Goal: Information Seeking & Learning: Learn about a topic

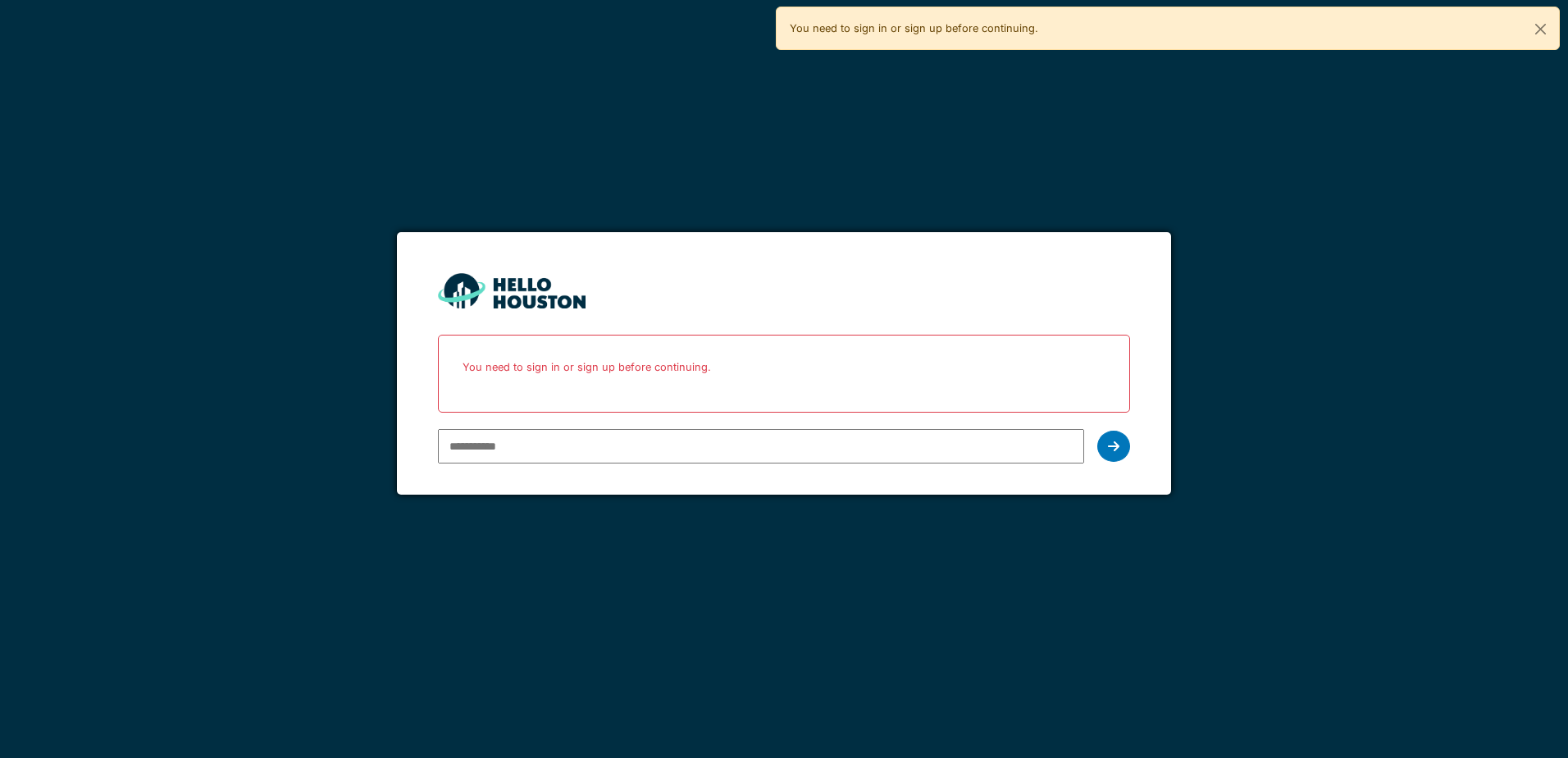
click at [510, 450] on input "email" at bounding box center [761, 446] width 646 height 34
type input "**********"
click at [1104, 448] on div at bounding box center [1113, 446] width 33 height 31
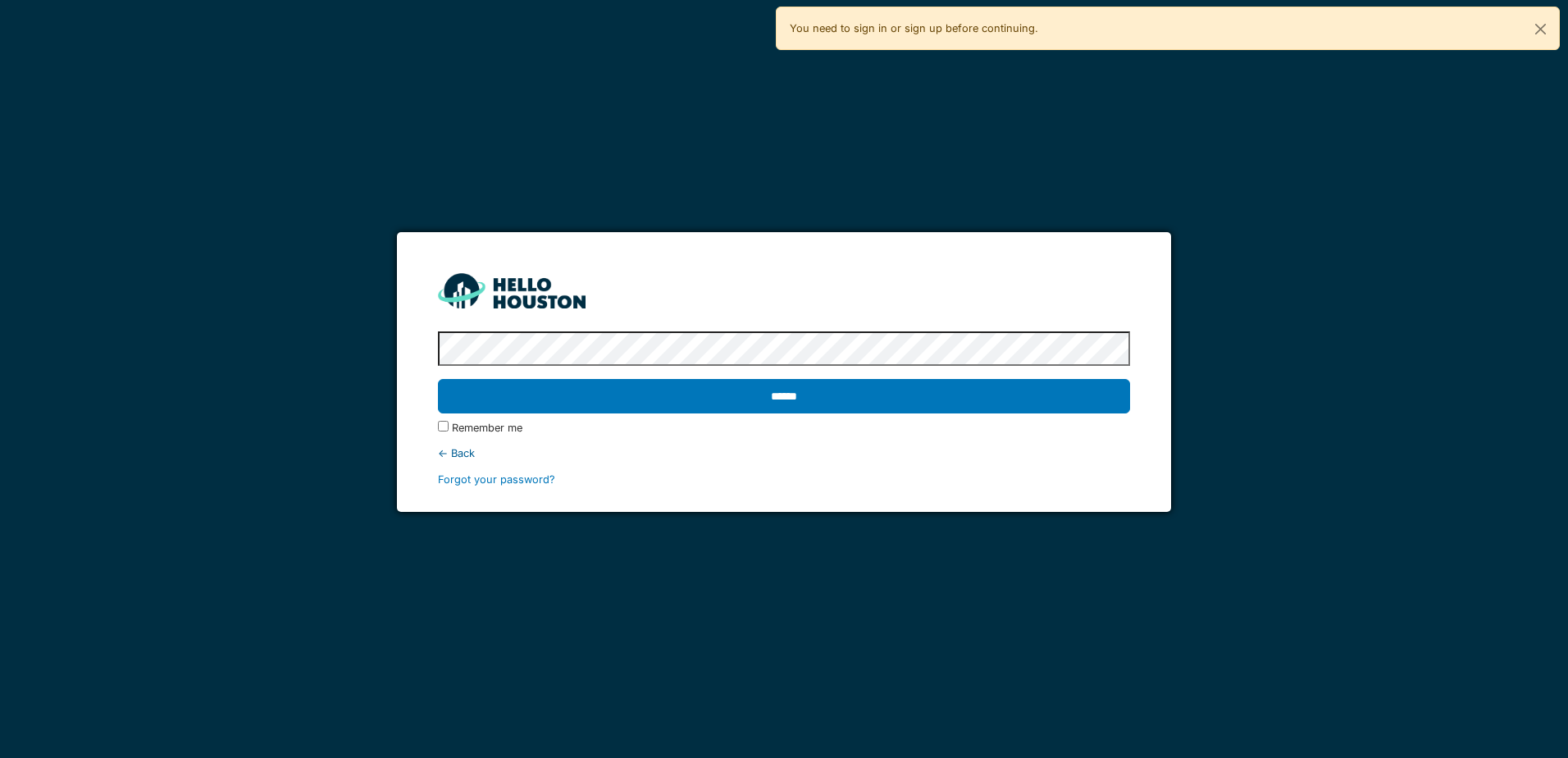
click at [438, 379] on input "******" at bounding box center [784, 396] width 691 height 34
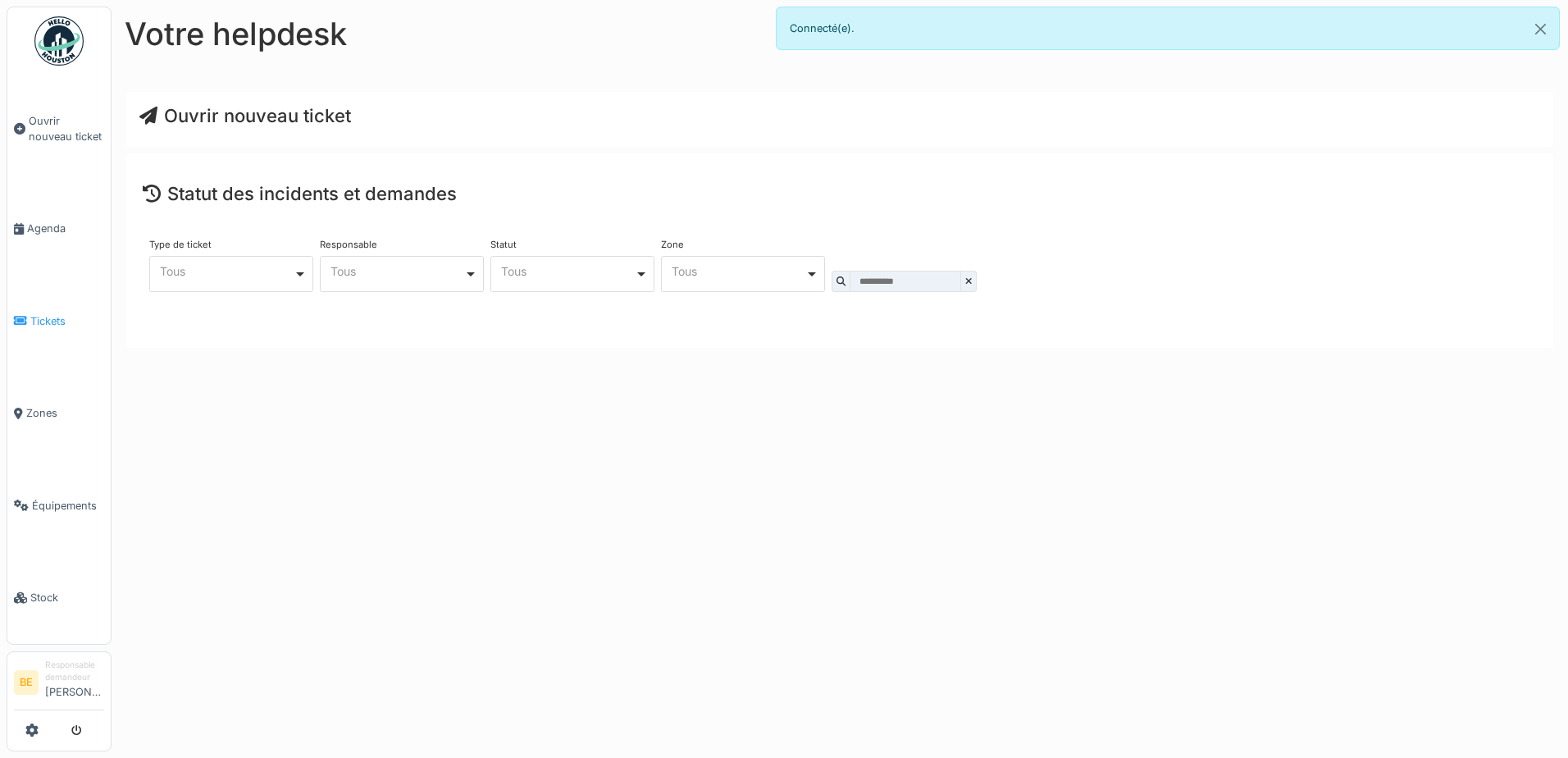
drag, startPoint x: 37, startPoint y: 316, endPoint x: 34, endPoint y: 324, distance: 8.5
click at [37, 316] on span "Tickets" at bounding box center [67, 321] width 74 height 16
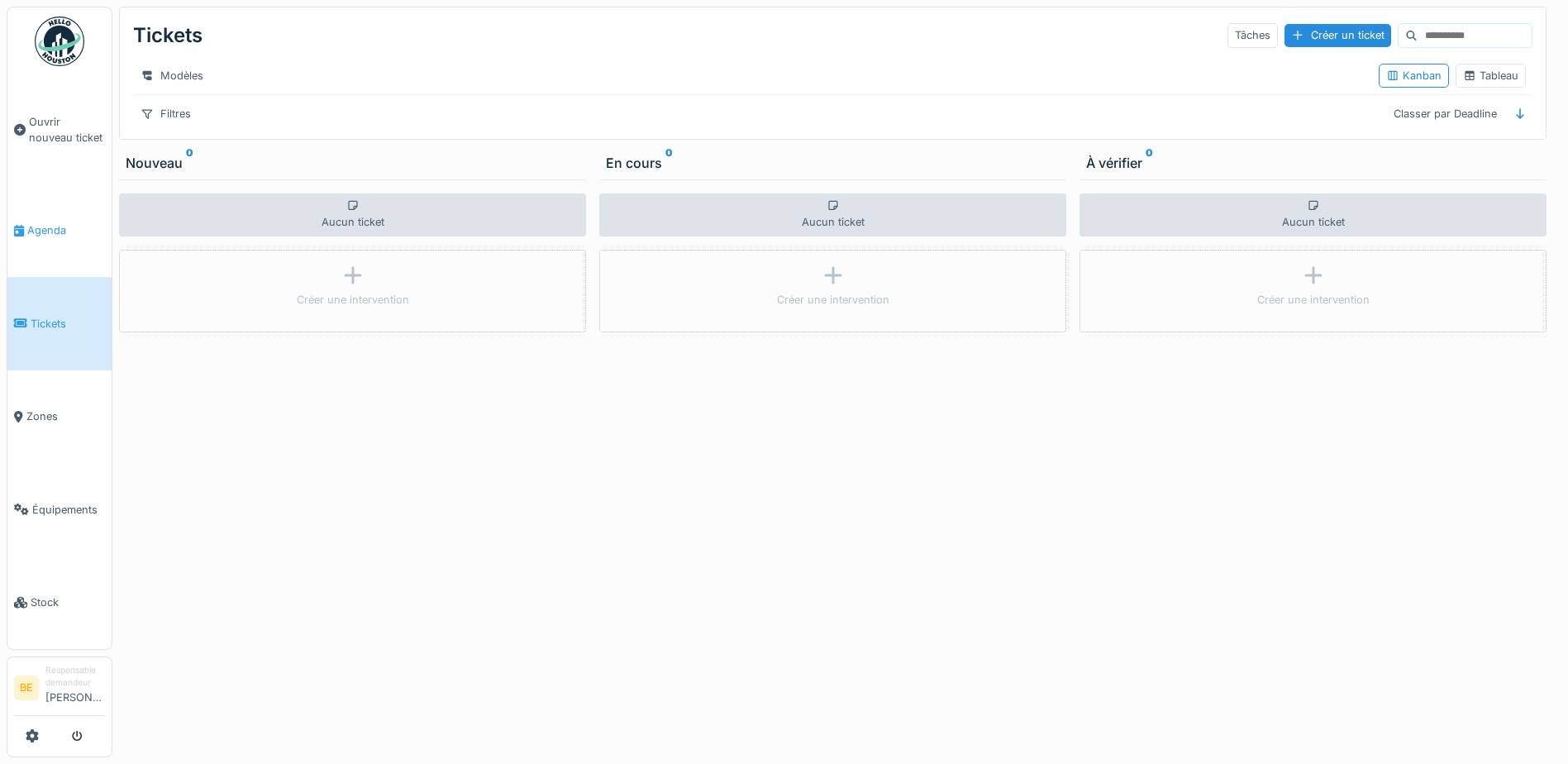
click at [43, 228] on span "Agenda" at bounding box center [66, 230] width 78 height 16
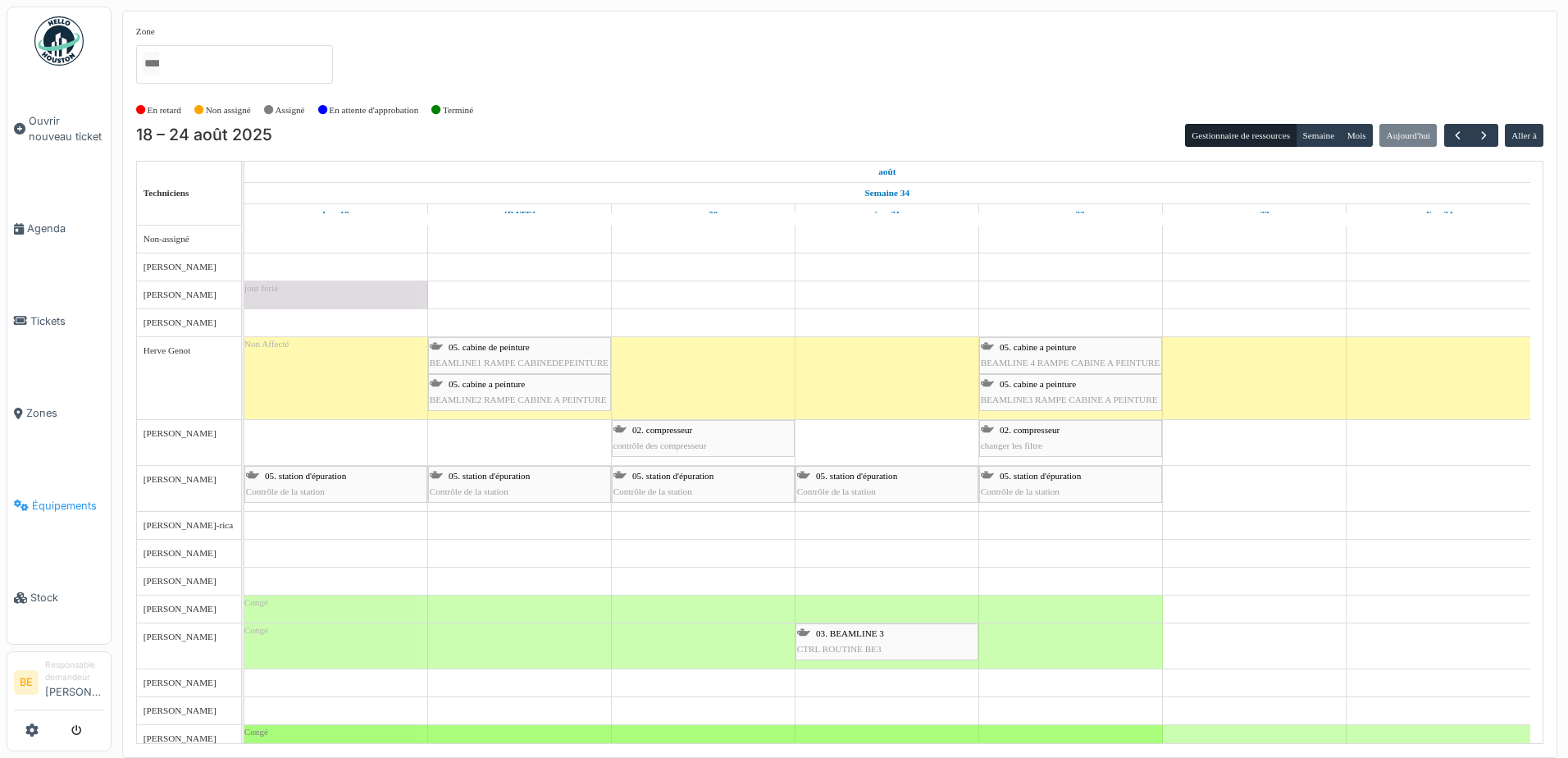
click at [49, 482] on link "Équipements" at bounding box center [59, 505] width 103 height 92
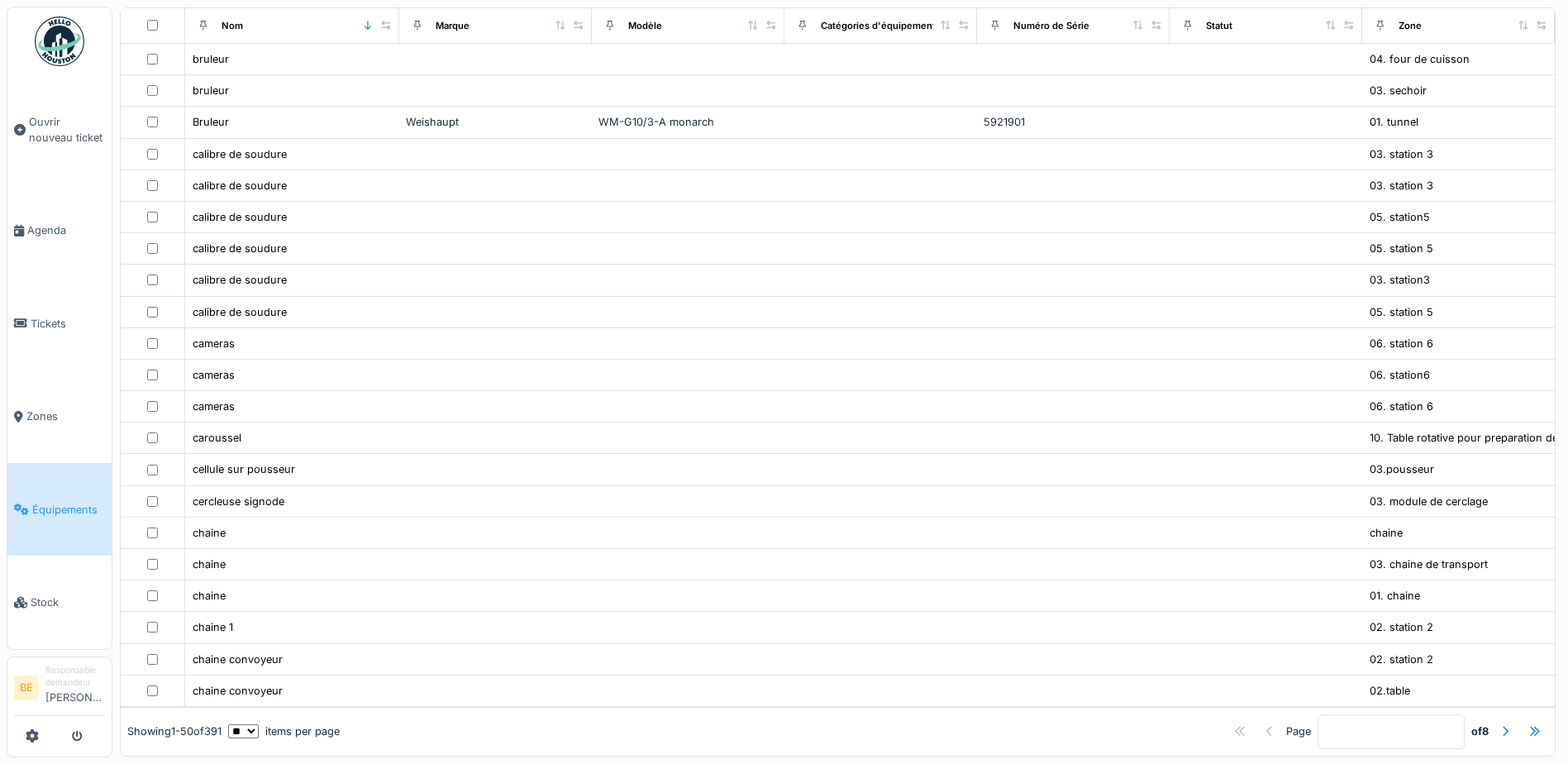
scroll to position [1069, 0]
click at [30, 736] on icon at bounding box center [32, 735] width 13 height 13
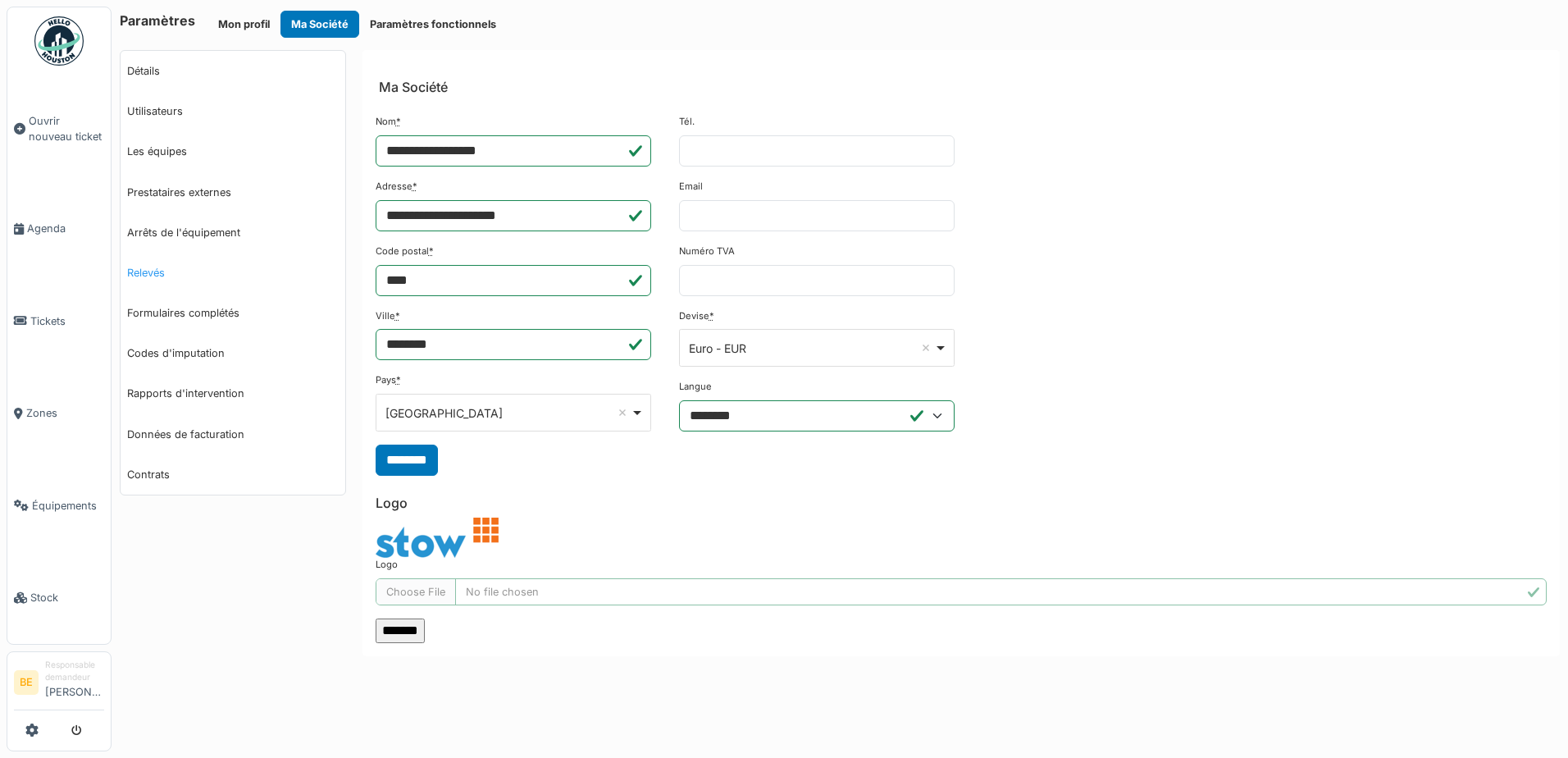
click at [144, 267] on link "Relevés" at bounding box center [232, 272] width 225 height 40
select select "***"
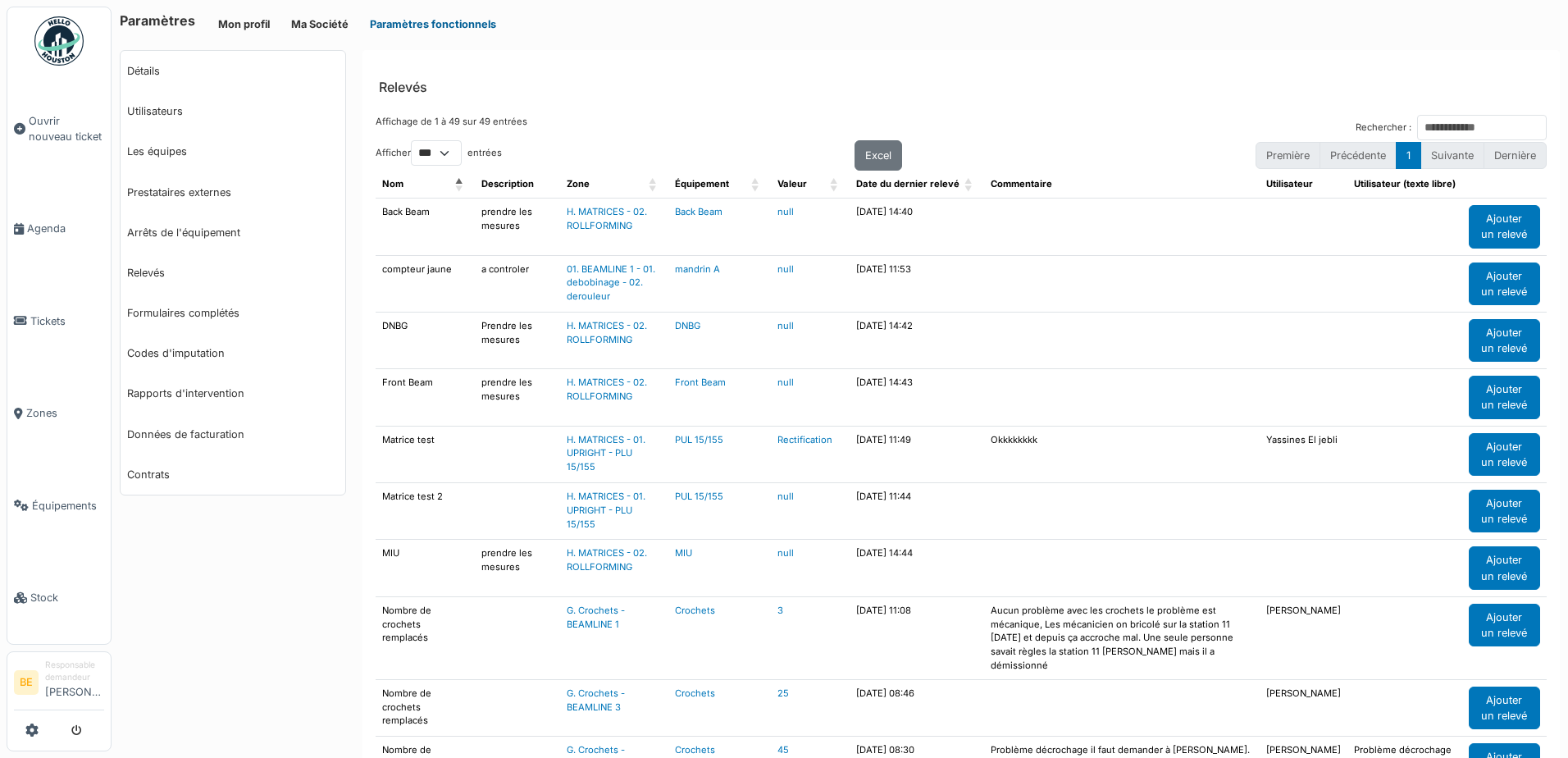
click at [406, 20] on button "Paramètres fonctionnels" at bounding box center [432, 23] width 147 height 27
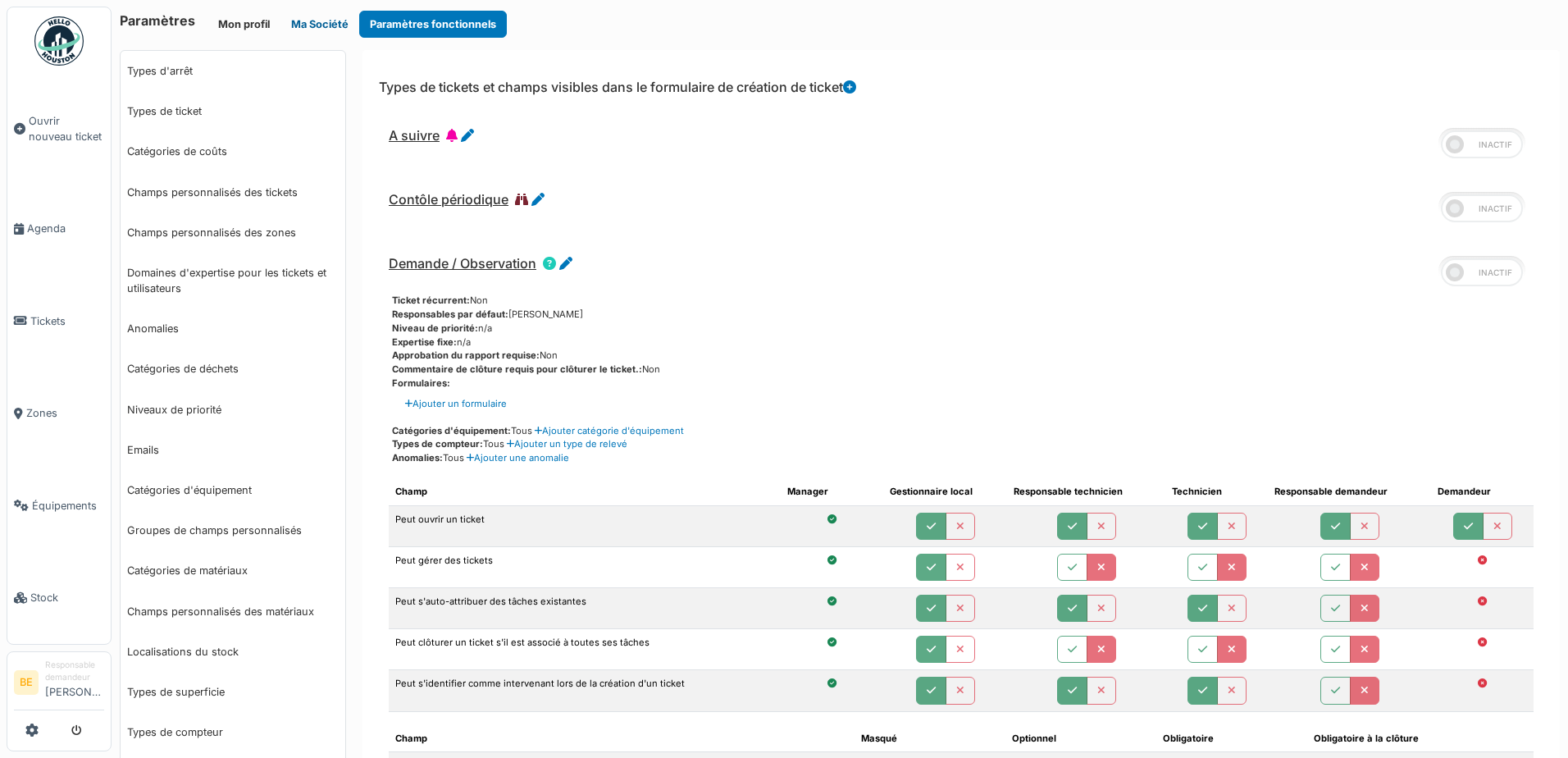
click at [322, 25] on button "Ma Société" at bounding box center [319, 23] width 78 height 27
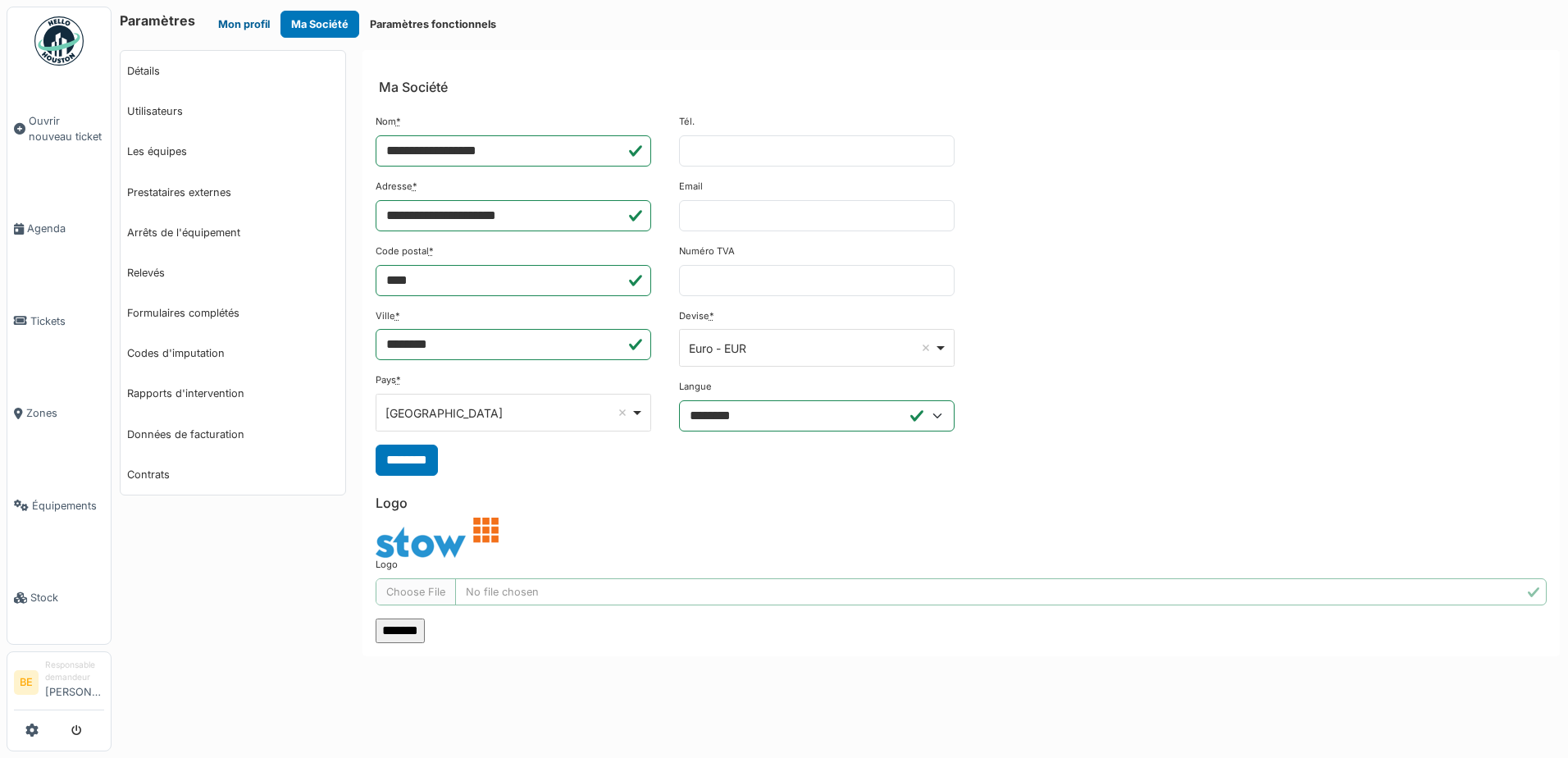
click at [248, 25] on button "Mon profil" at bounding box center [244, 23] width 73 height 27
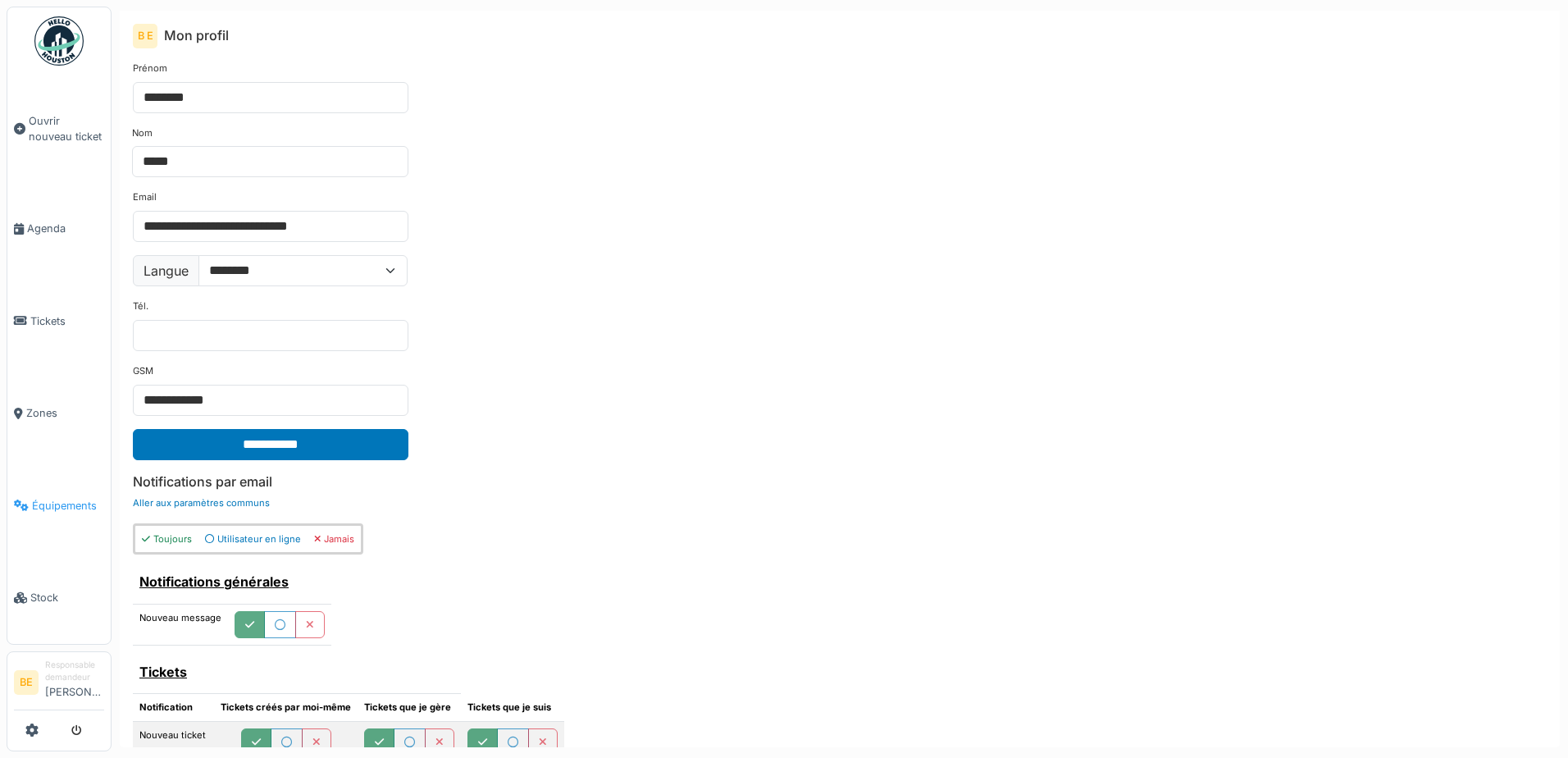
click at [40, 482] on link "Équipements" at bounding box center [59, 505] width 103 height 92
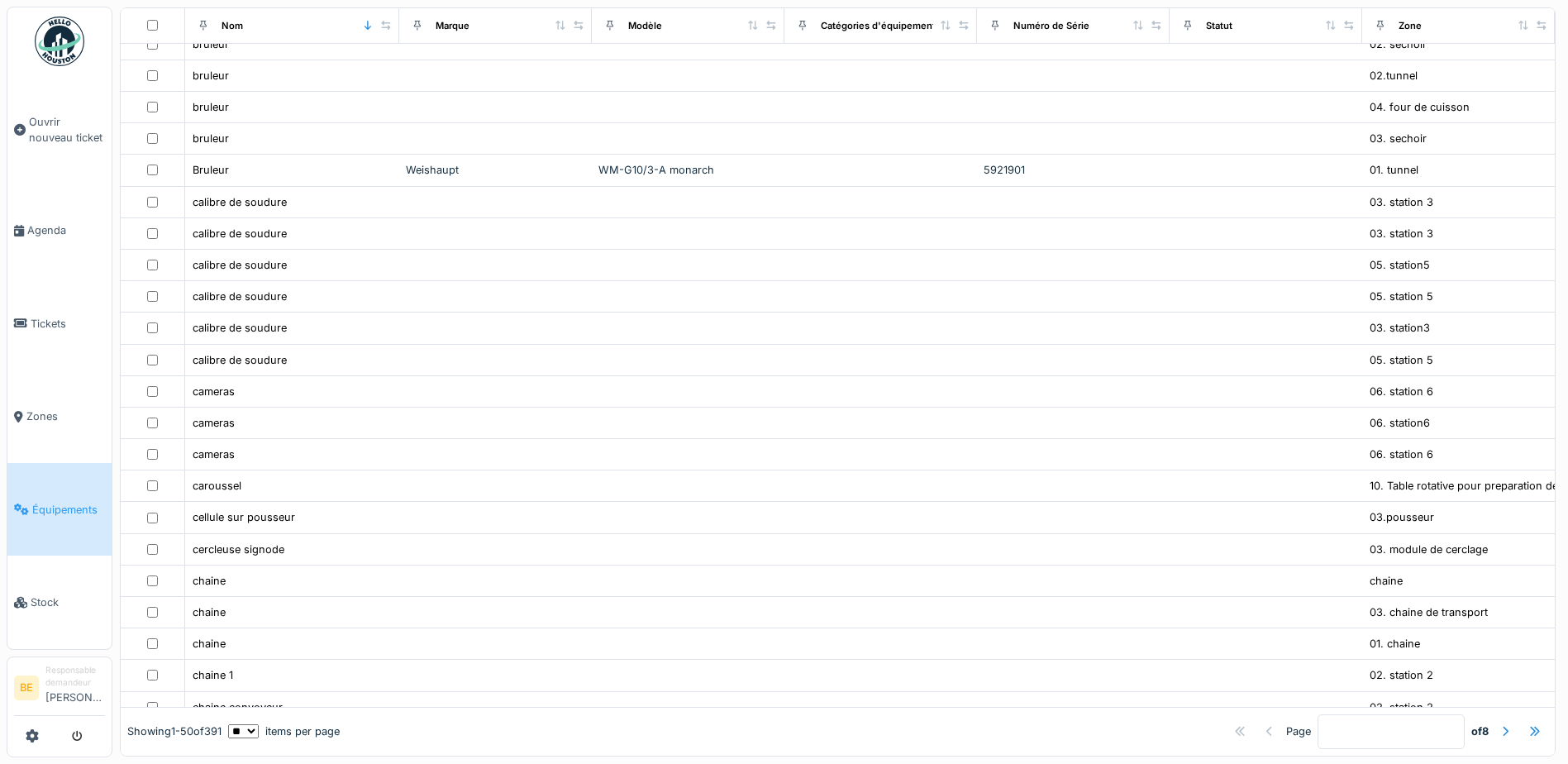
scroll to position [1072, 0]
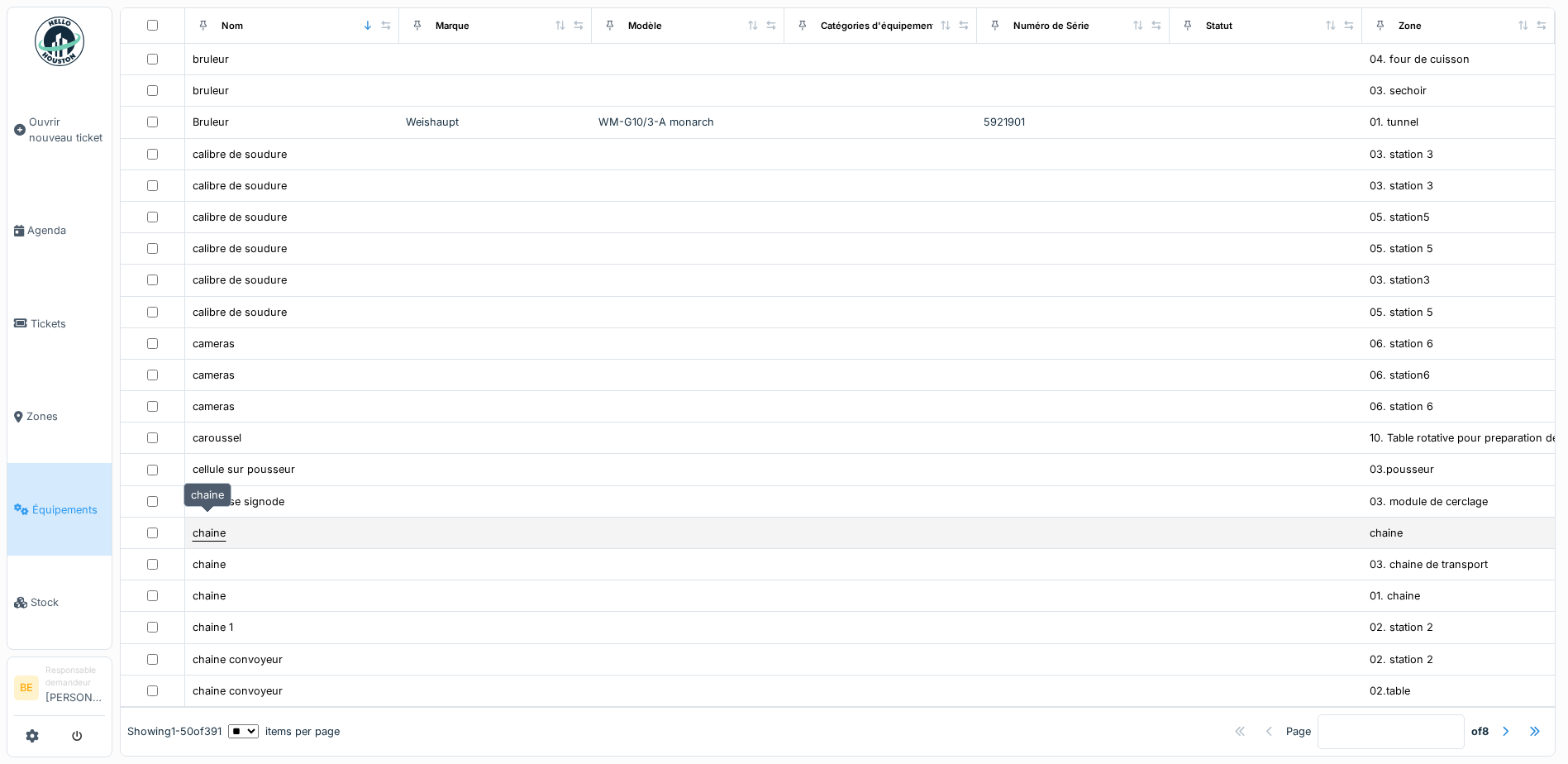
click at [205, 525] on div "chaine" at bounding box center [209, 533] width 33 height 16
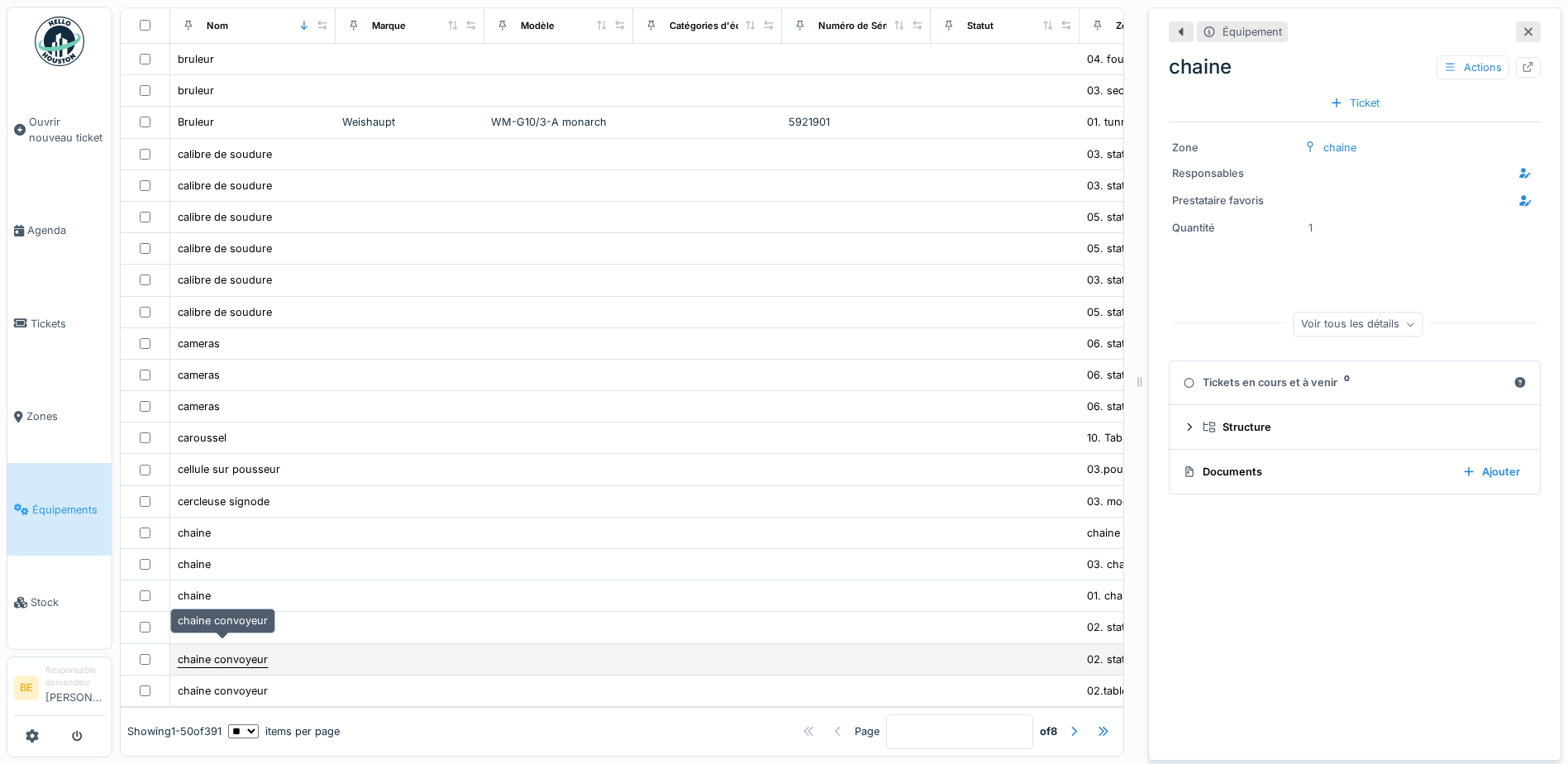
click at [192, 652] on div "chaine convoyeur" at bounding box center [223, 660] width 90 height 16
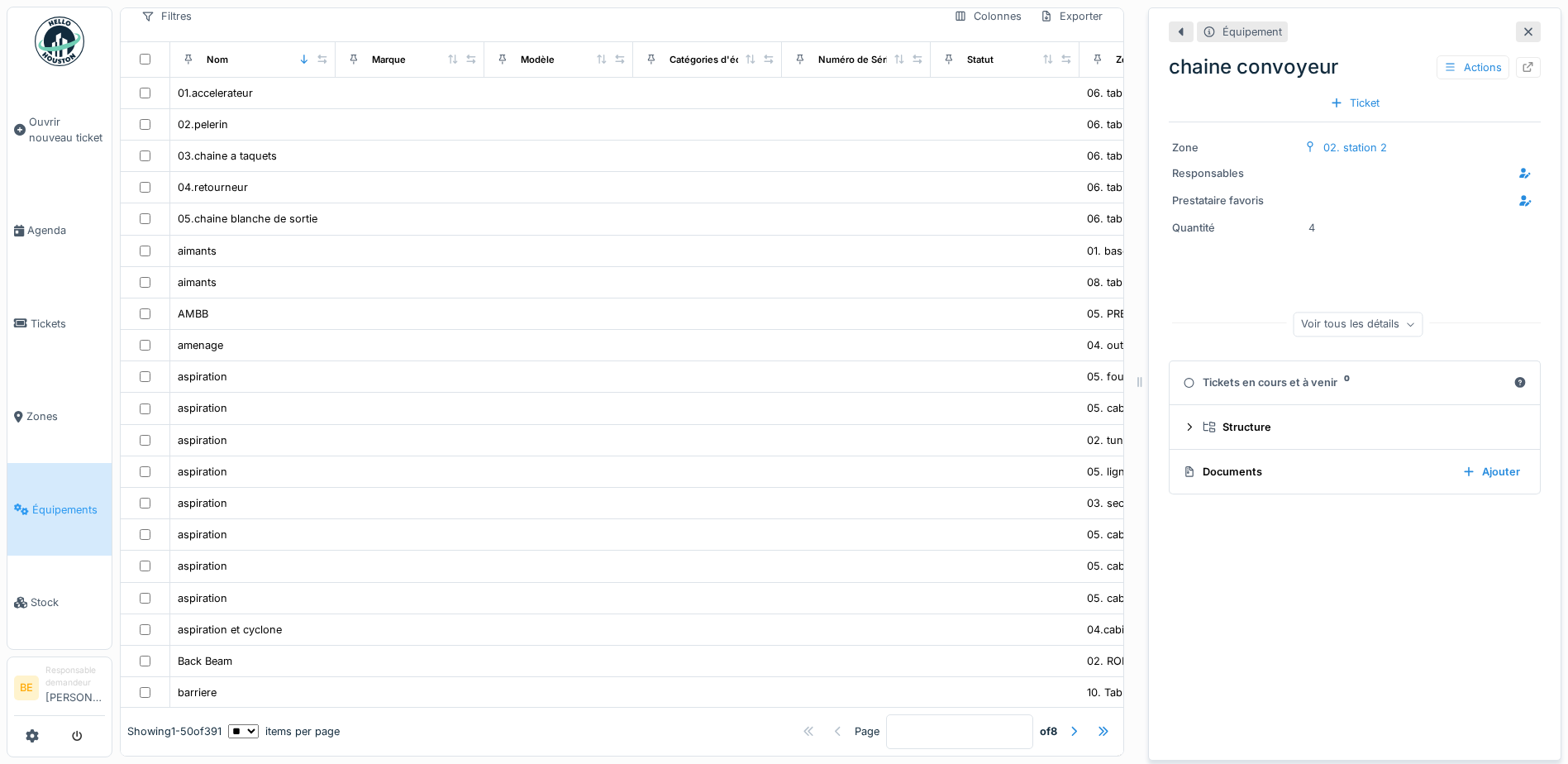
scroll to position [96, 0]
drag, startPoint x: 1136, startPoint y: 386, endPoint x: 1231, endPoint y: 386, distance: 95.0
click at [1231, 386] on div "Équipement chaine convoyeur Actions Ticket Zone 02. station 2 Responsables Pres…" at bounding box center [1355, 385] width 413 height 754
click at [35, 393] on link "Zones" at bounding box center [60, 417] width 104 height 93
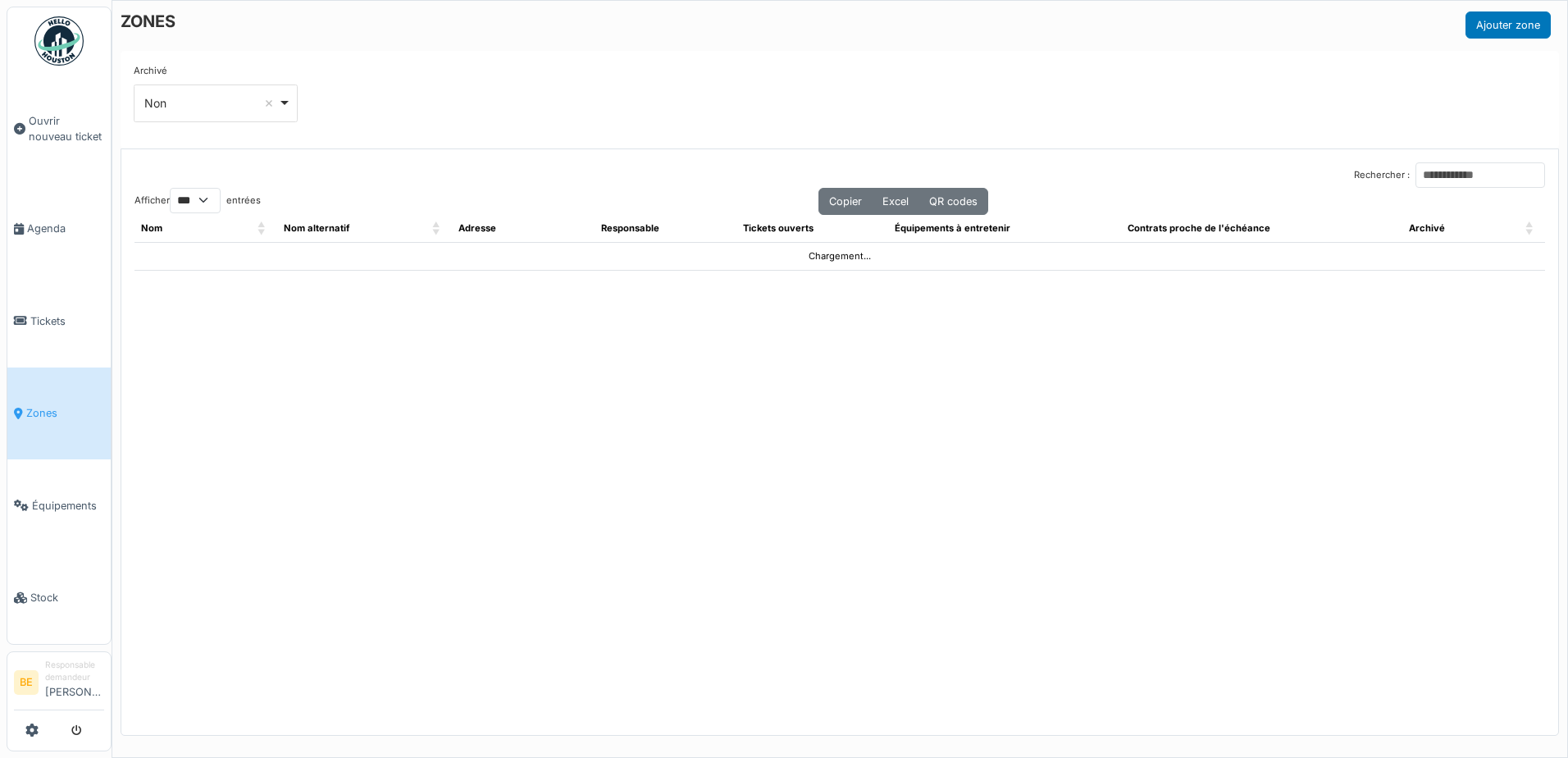
select select "***"
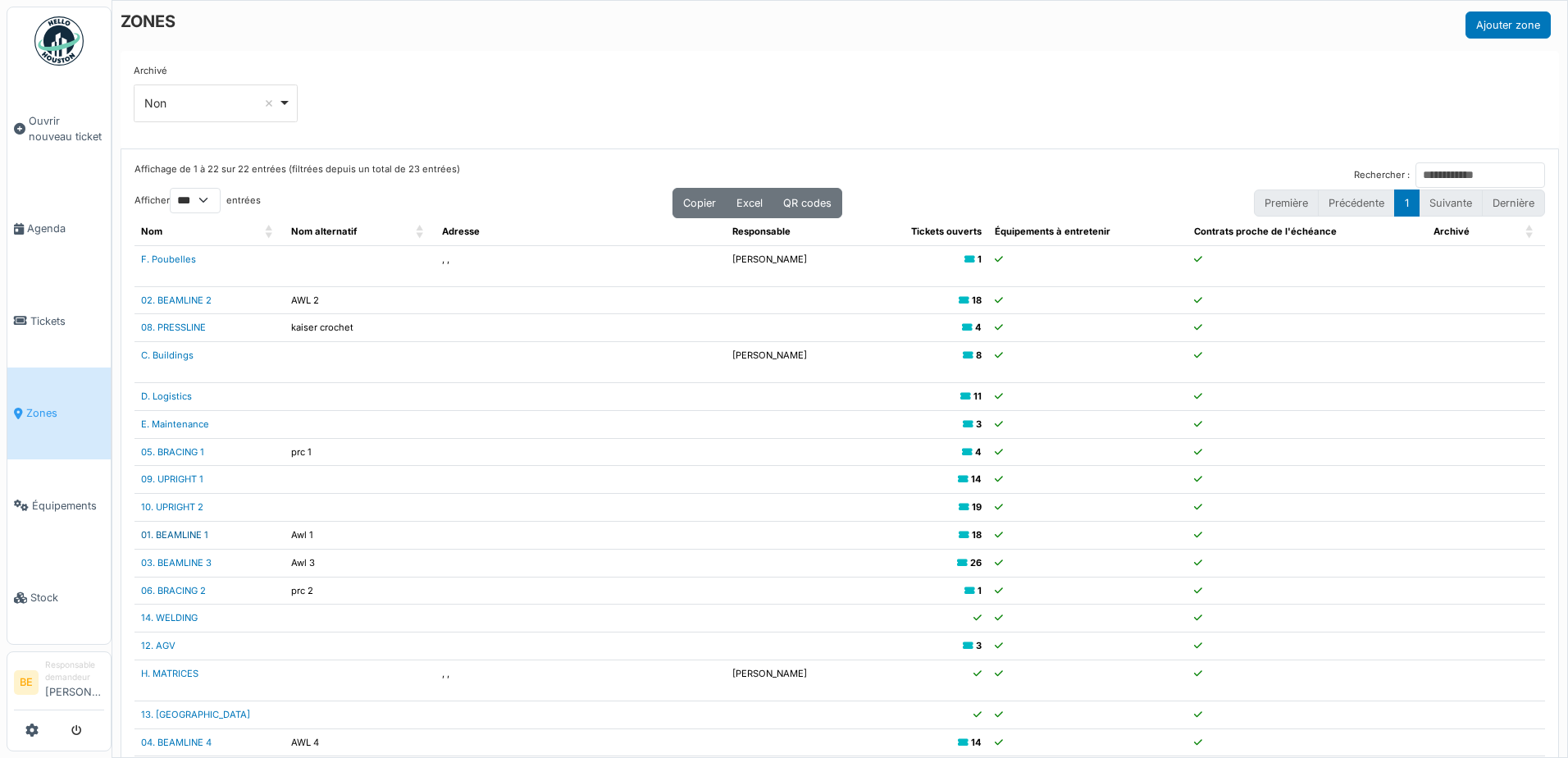
click at [170, 532] on link "01. BEAMLINE 1" at bounding box center [175, 534] width 67 height 11
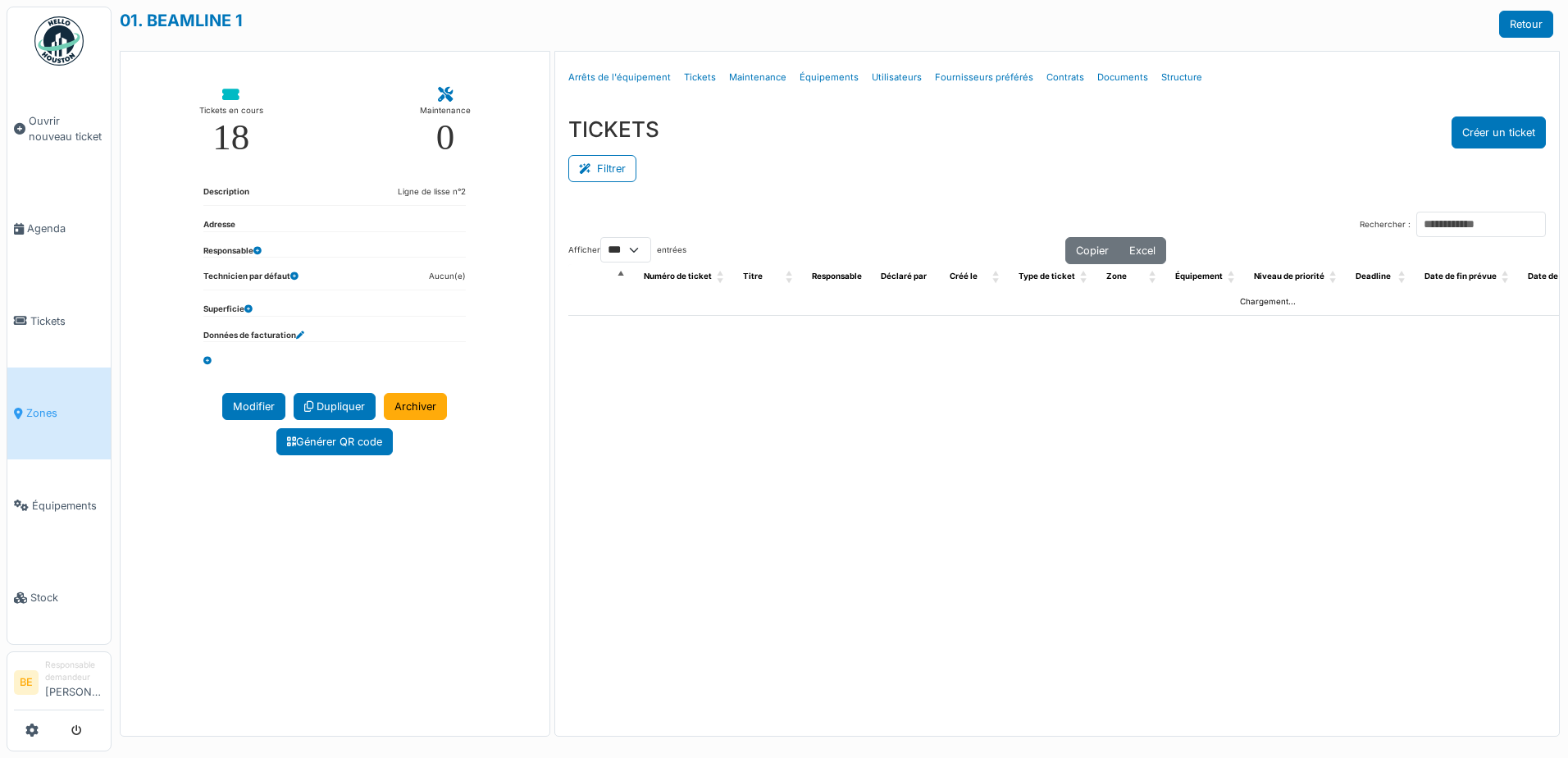
select select "***"
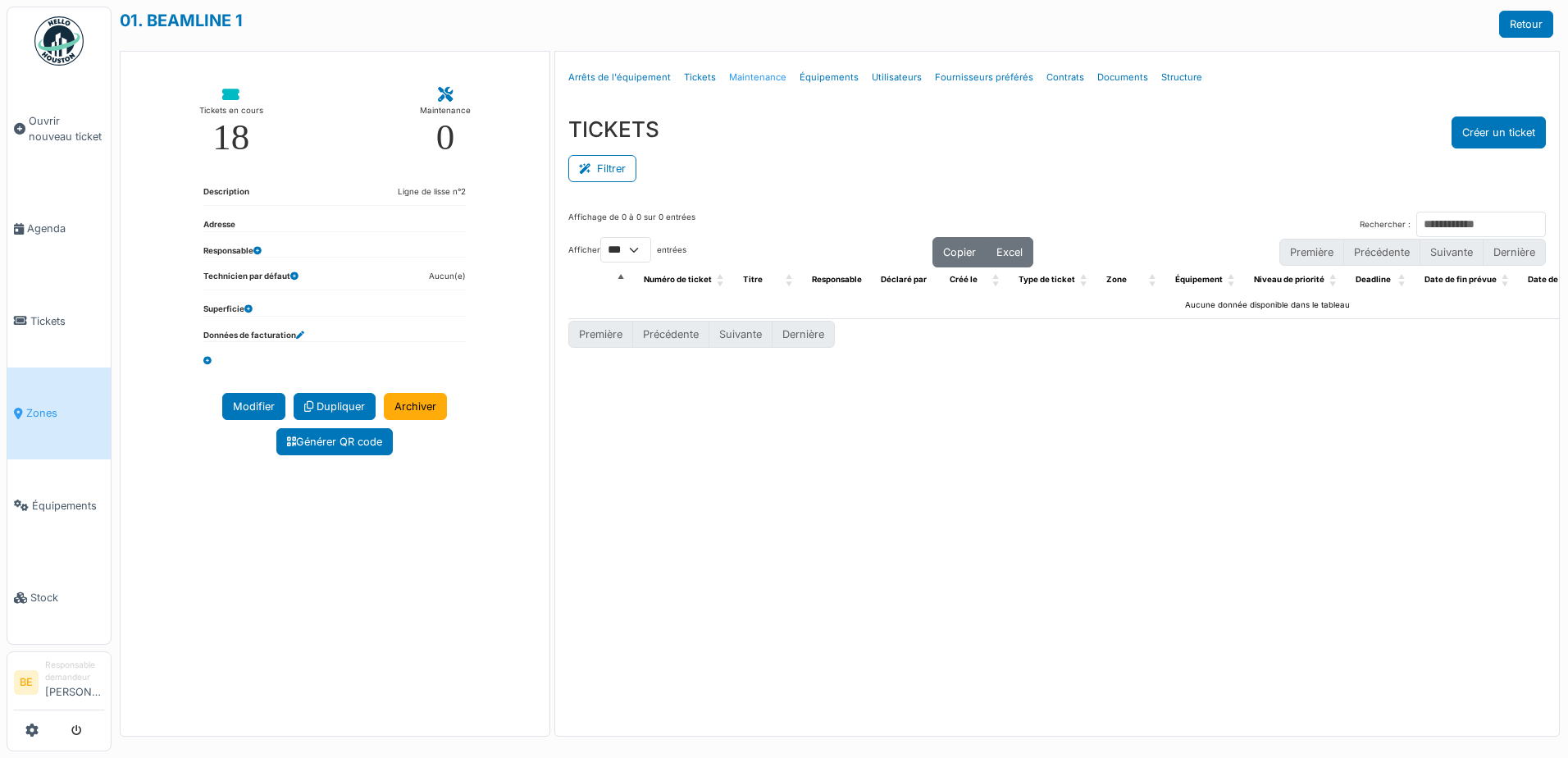
click at [740, 73] on link "Maintenance" at bounding box center [758, 78] width 71 height 39
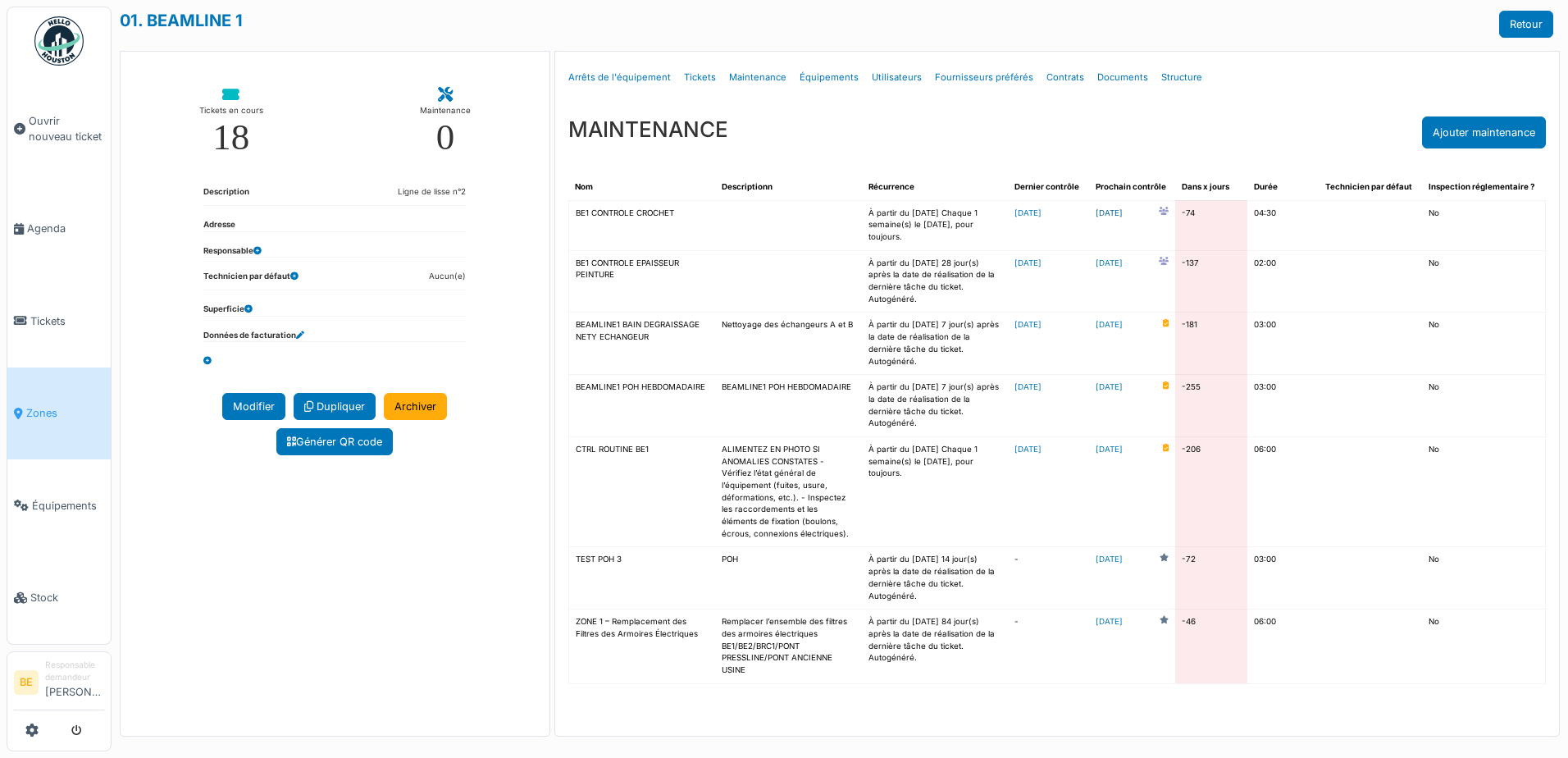
click at [1122, 217] on link "2025-06-09" at bounding box center [1109, 214] width 27 height 12
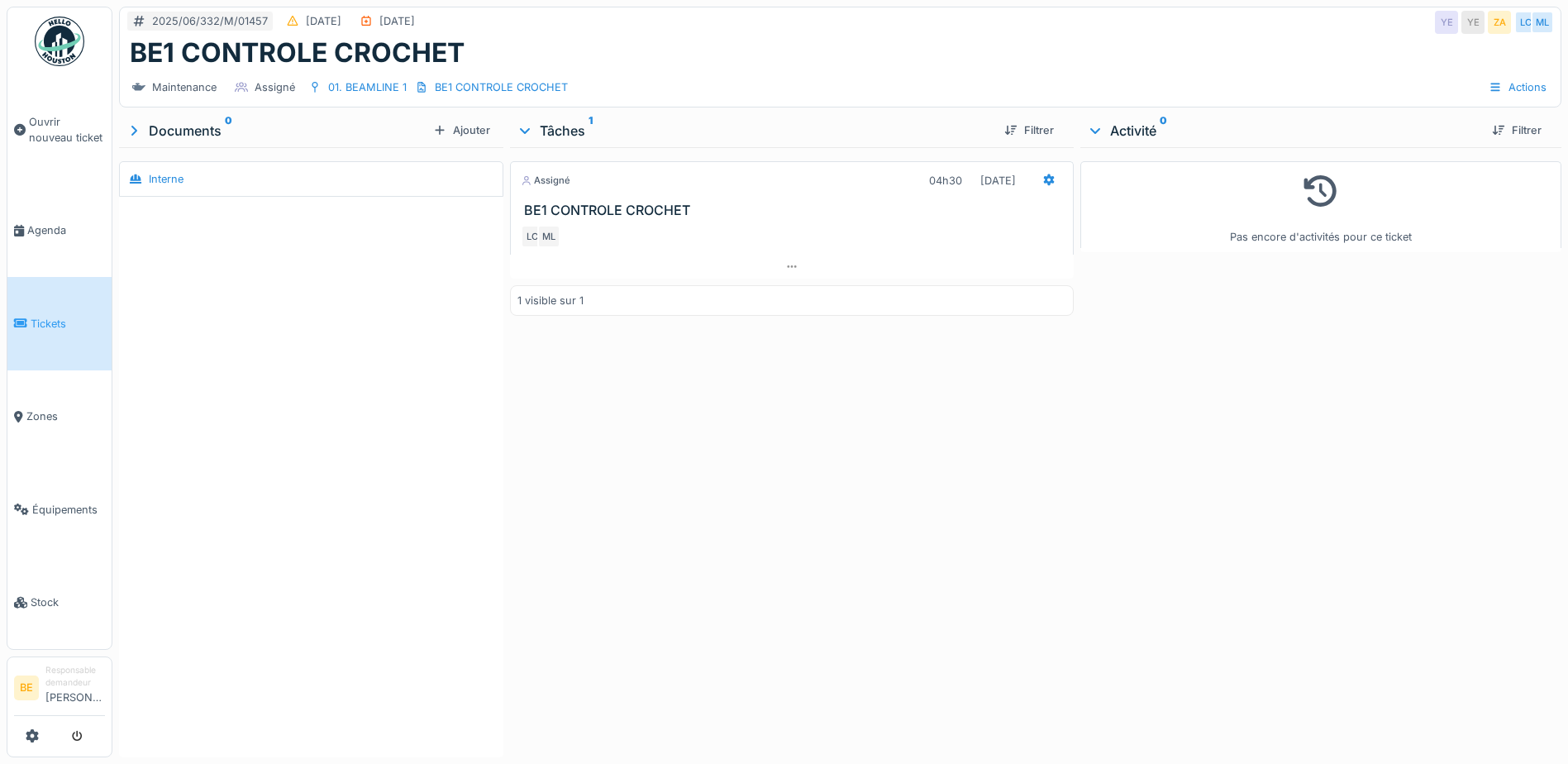
click at [1111, 131] on div "Activité 0" at bounding box center [1283, 130] width 392 height 20
click at [1515, 84] on div "Actions" at bounding box center [1518, 88] width 73 height 24
click at [1518, 84] on div "Actions" at bounding box center [1518, 88] width 73 height 24
click at [350, 91] on div "01. BEAMLINE 1" at bounding box center [367, 87] width 78 height 16
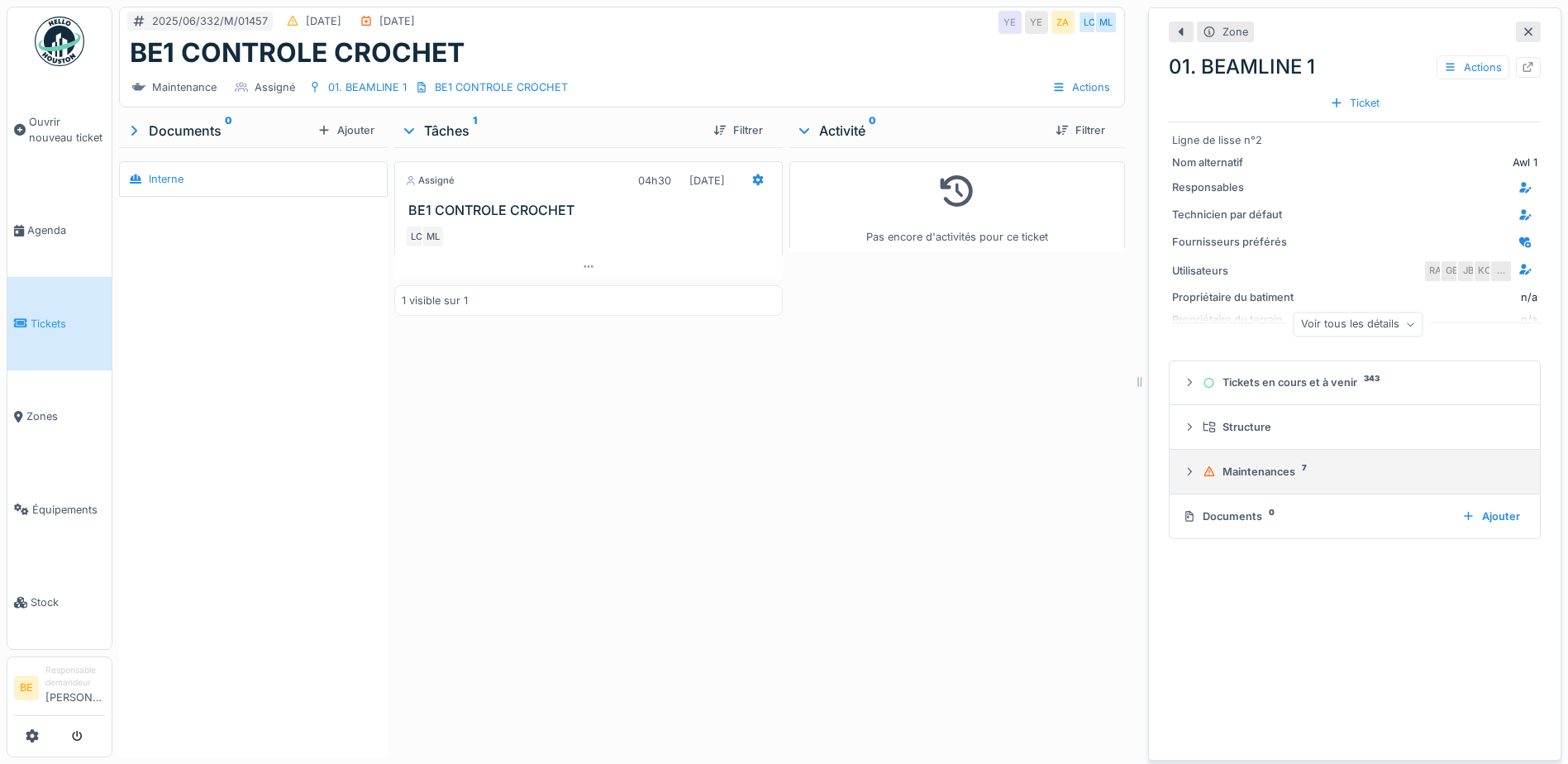
click at [1232, 476] on div "Maintenances 7" at bounding box center [1361, 471] width 318 height 16
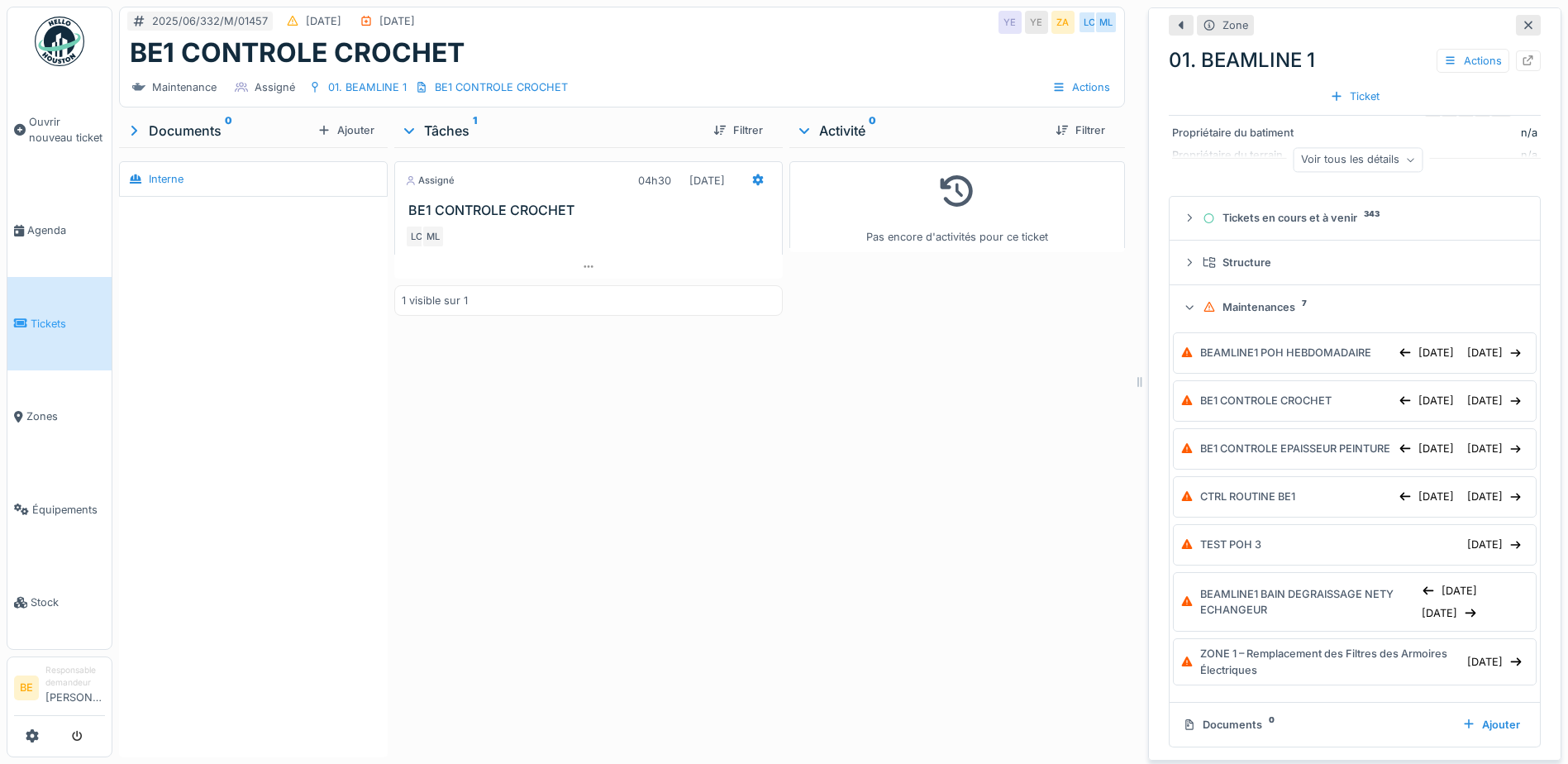
scroll to position [222, 0]
click at [38, 502] on span "Équipements" at bounding box center [69, 510] width 73 height 16
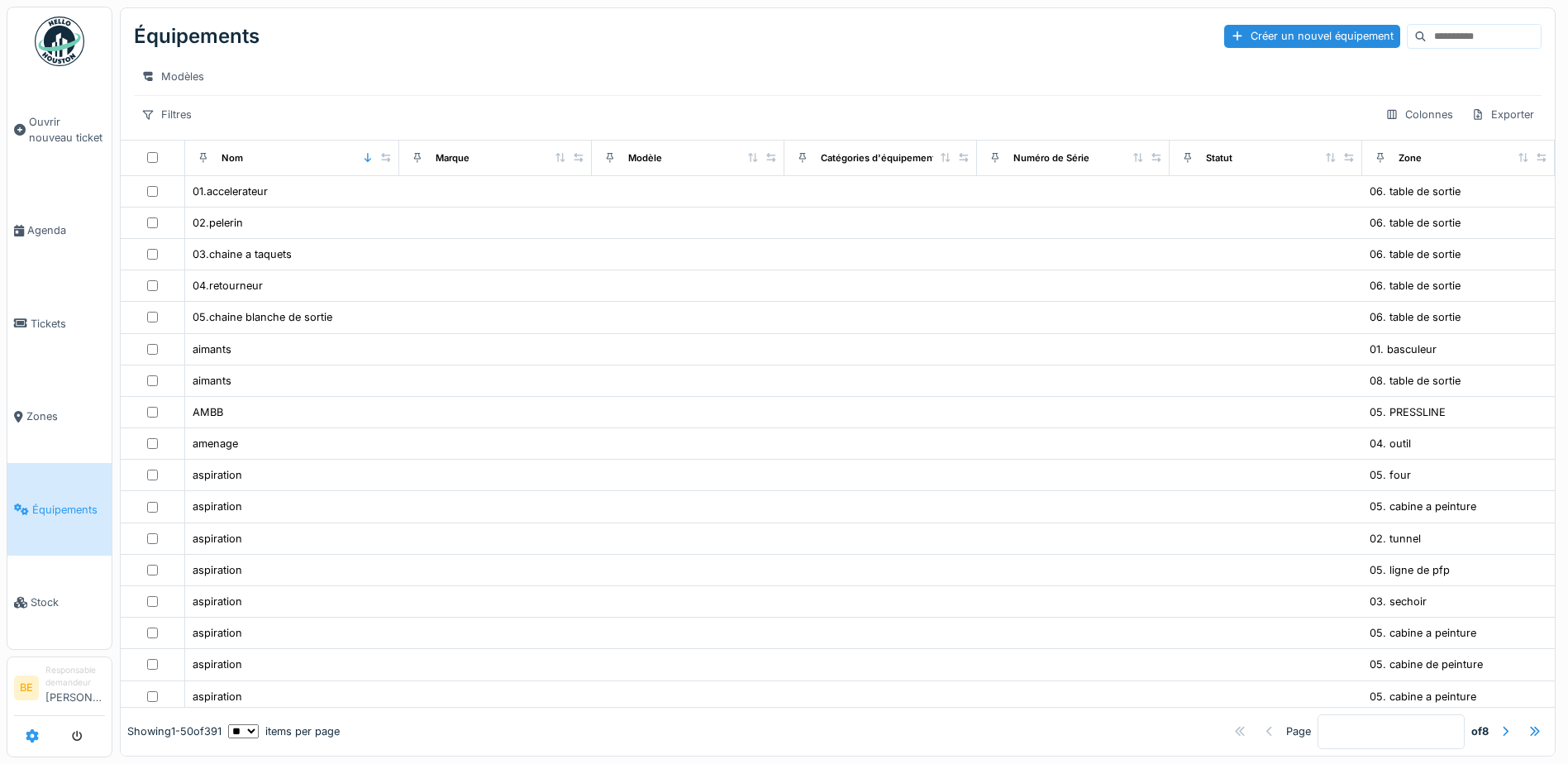
click at [26, 737] on icon at bounding box center [32, 735] width 13 height 13
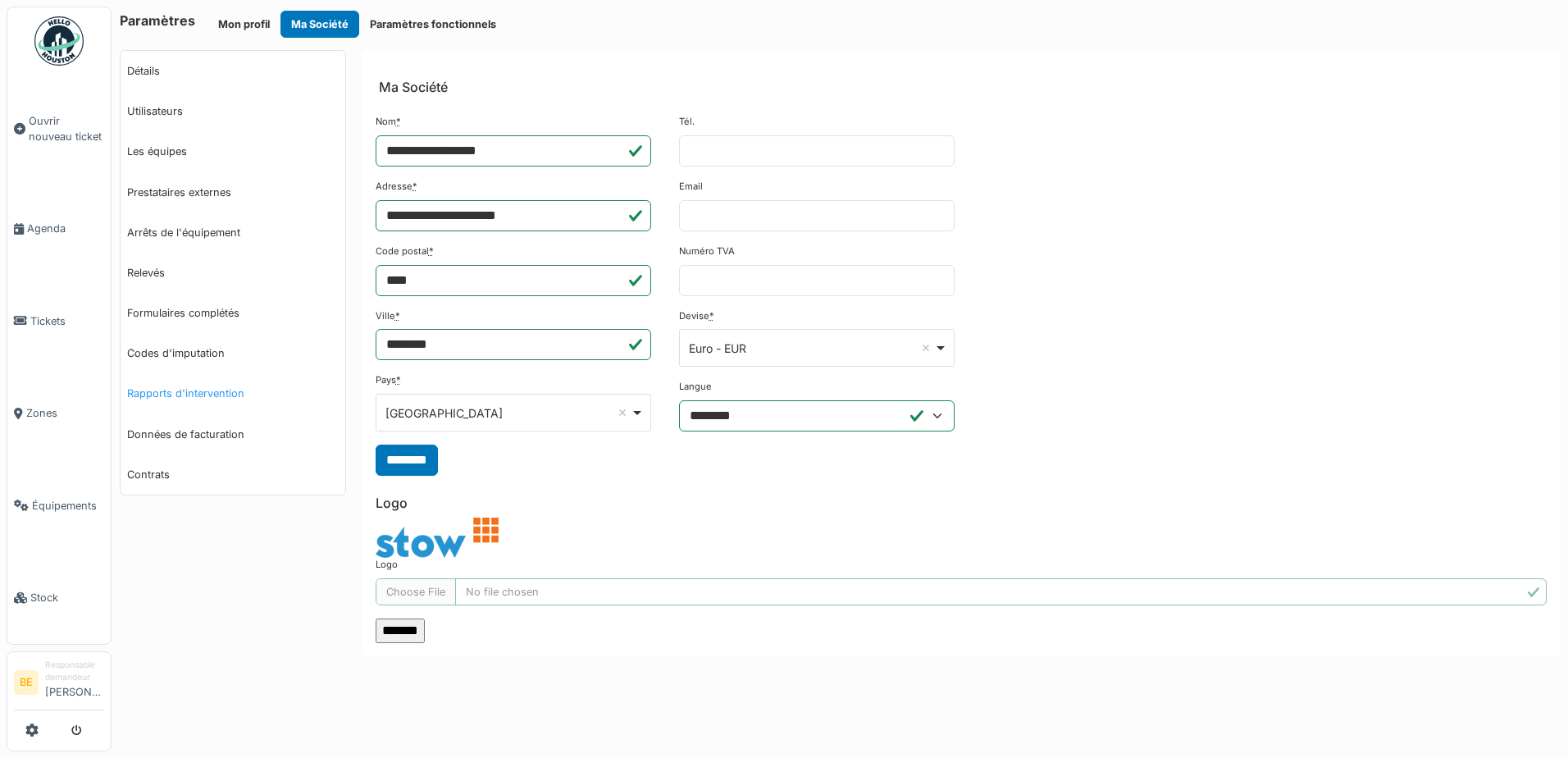
click at [162, 395] on link "Rapports d'intervention" at bounding box center [232, 393] width 225 height 40
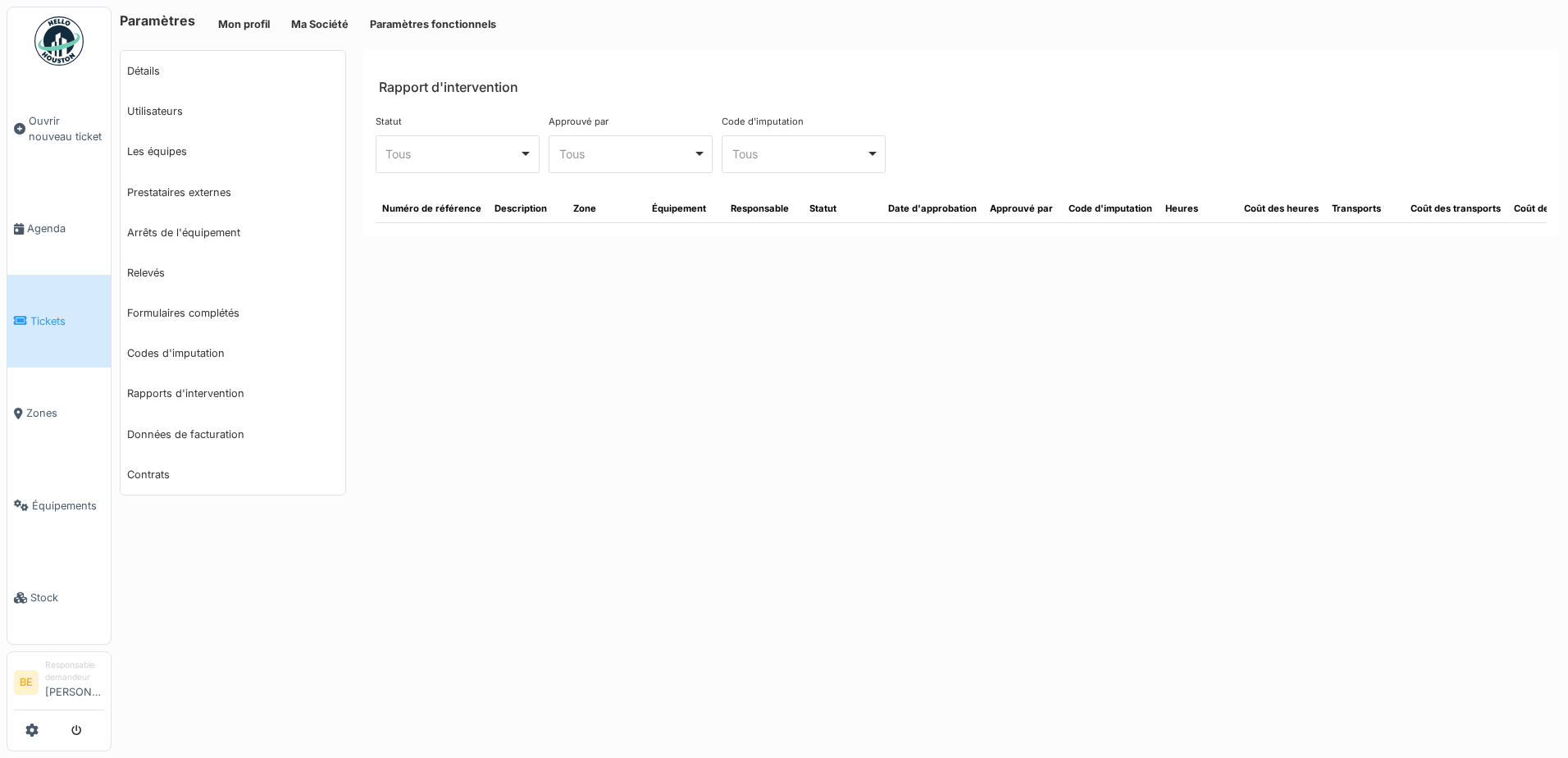
select select "***"
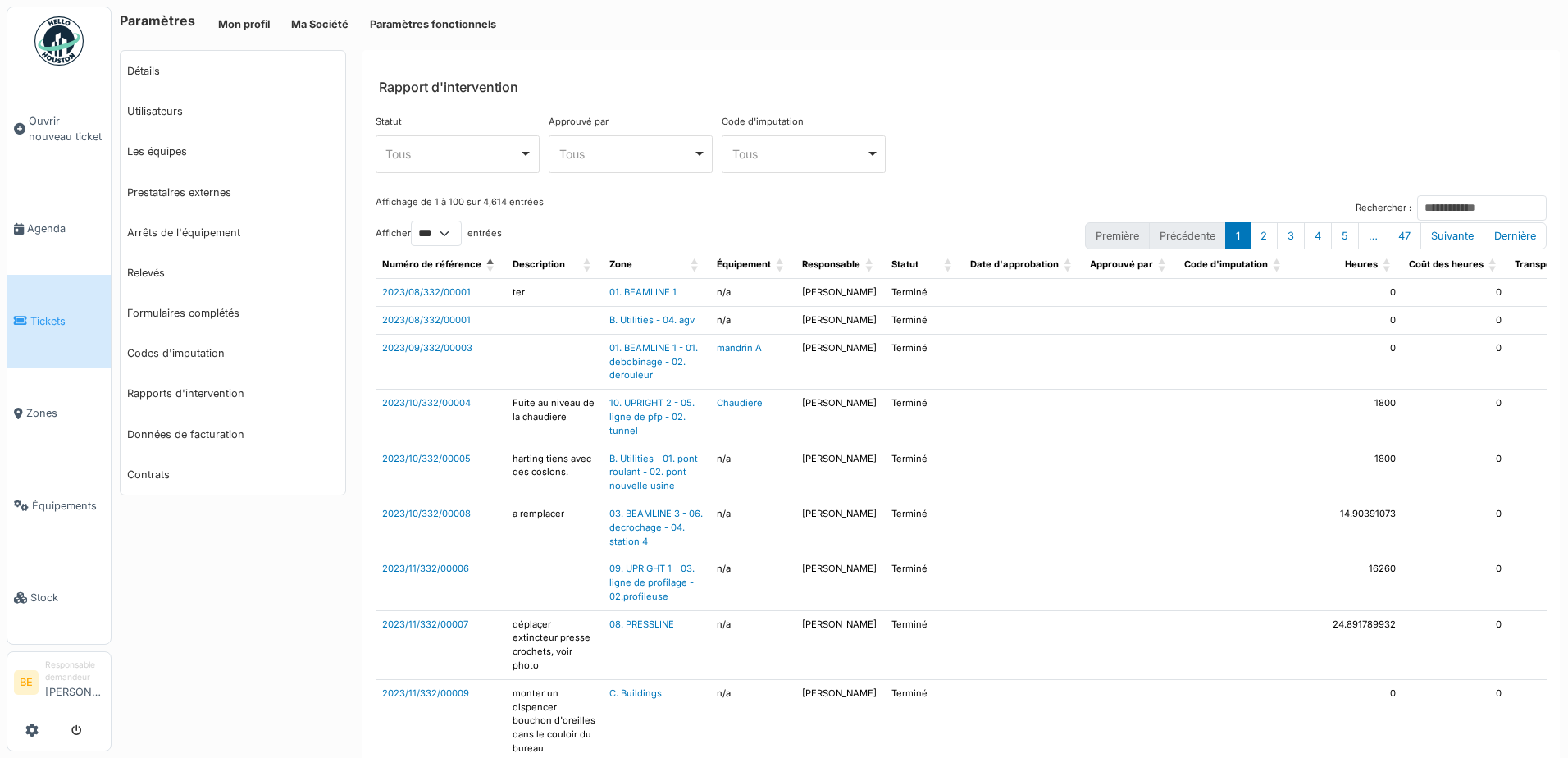
click at [868, 151] on div "Tous Remove item" at bounding box center [804, 154] width 150 height 24
click at [524, 151] on div "Tous Remove item" at bounding box center [457, 154] width 150 height 24
click at [995, 131] on div "Statut **** Tous Remove item Tous À approuver Terminé Validé Approuvé par **** …" at bounding box center [961, 150] width 1171 height 71
click at [1417, 208] on input "Rechercher :" at bounding box center [1482, 208] width 130 height 26
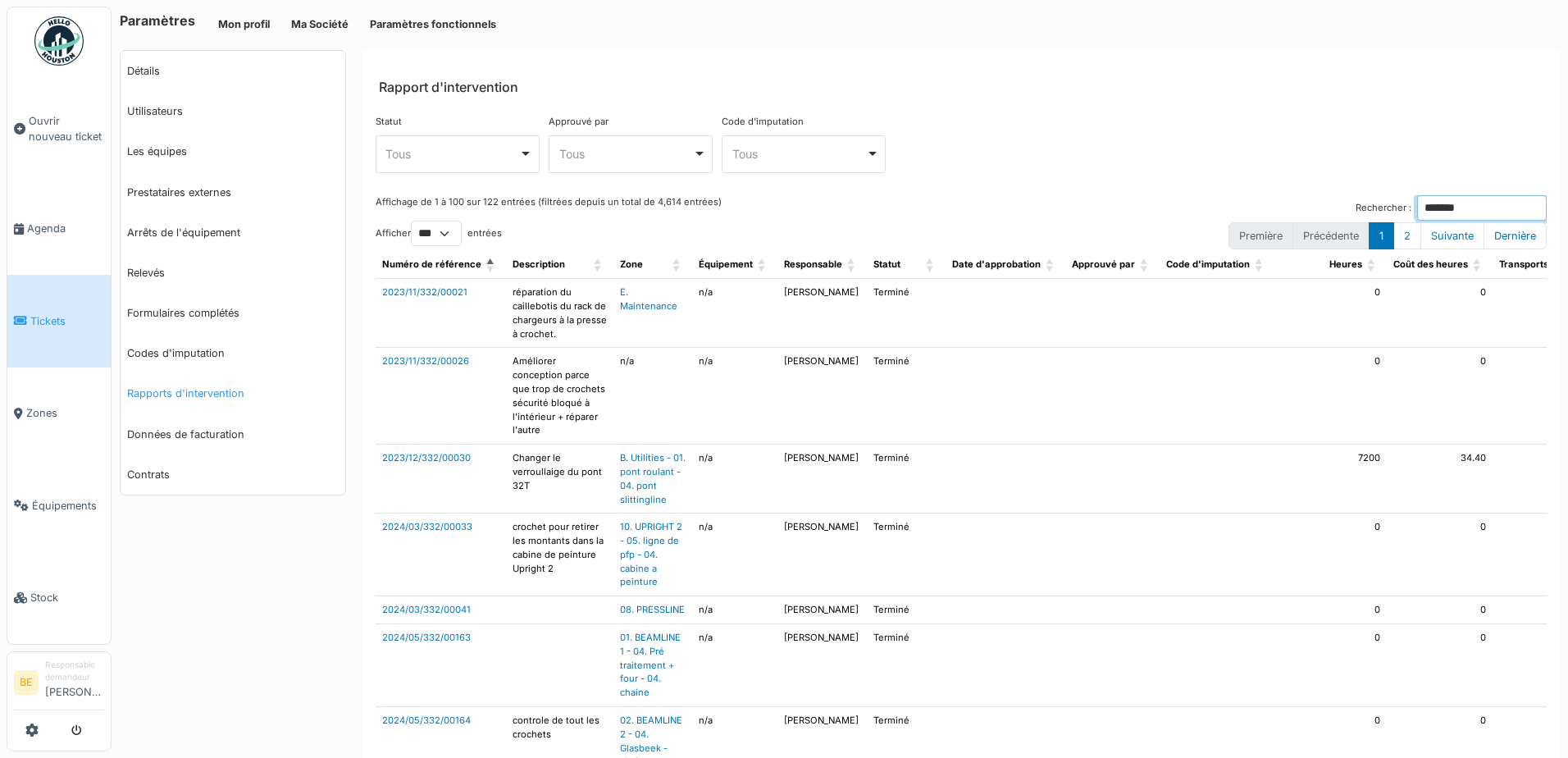
type input "*******"
click at [171, 389] on link "Rapports d'intervention" at bounding box center [232, 393] width 225 height 40
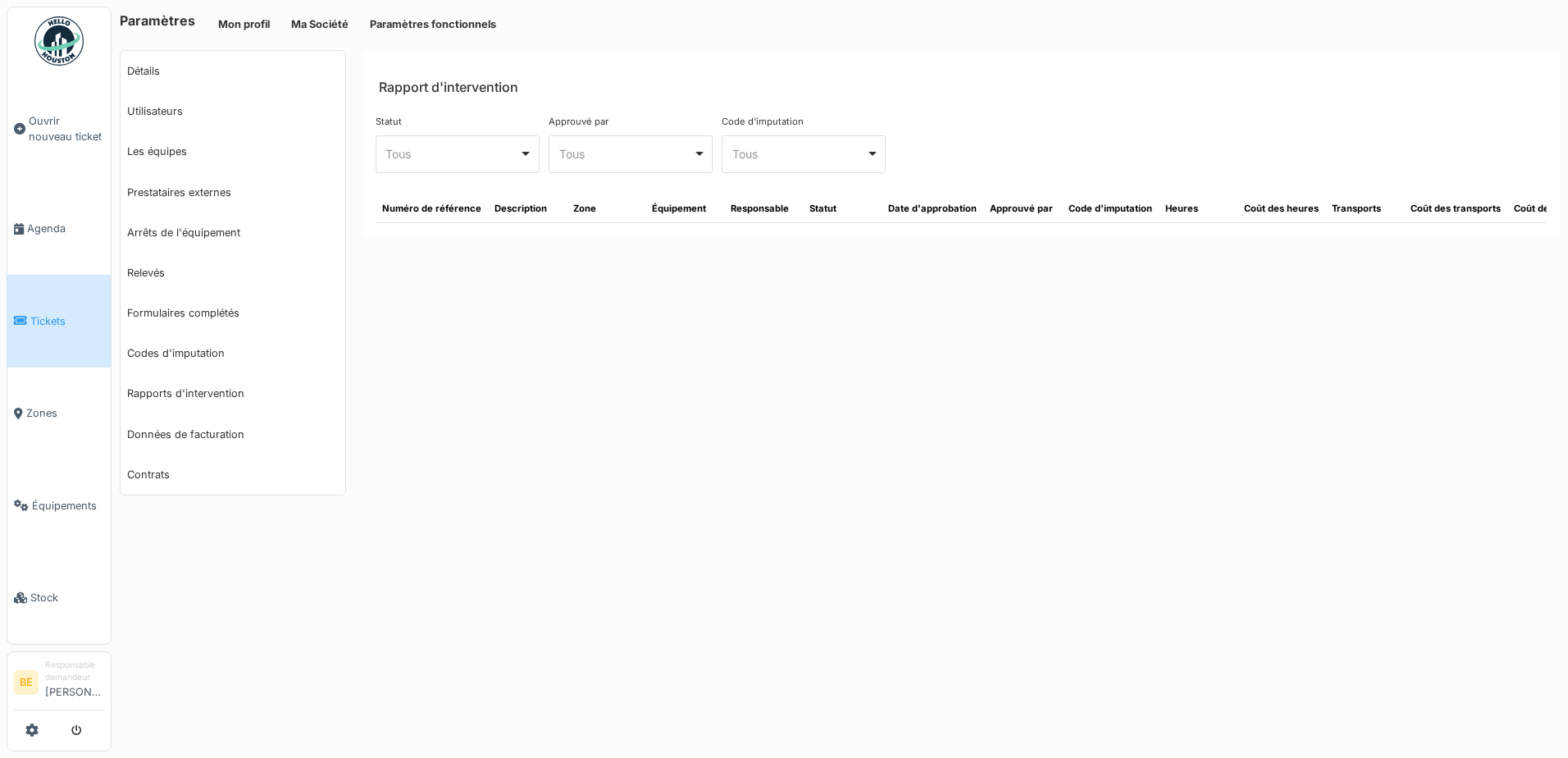
select select "***"
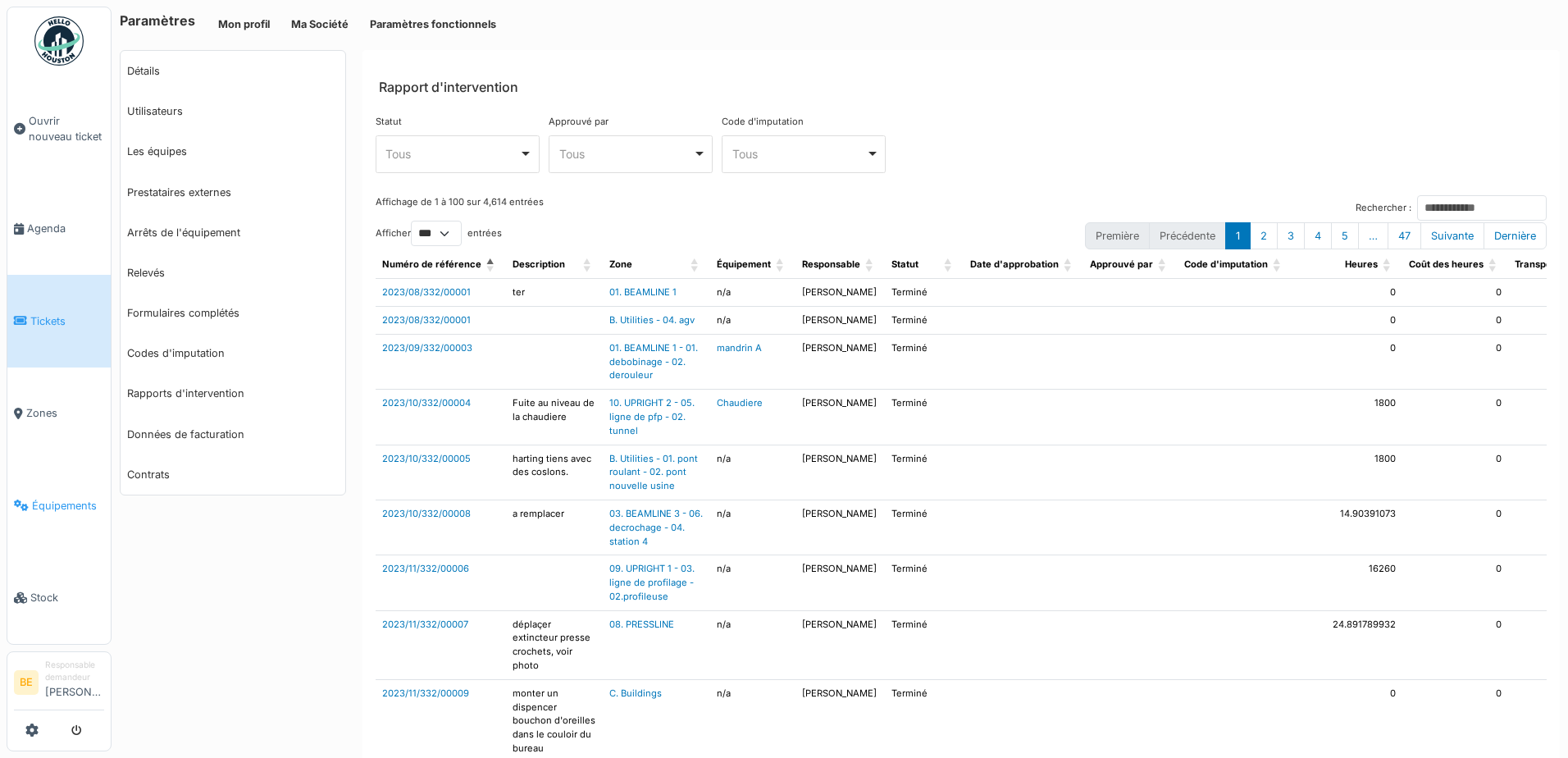
click at [43, 498] on span "Équipements" at bounding box center [68, 506] width 72 height 16
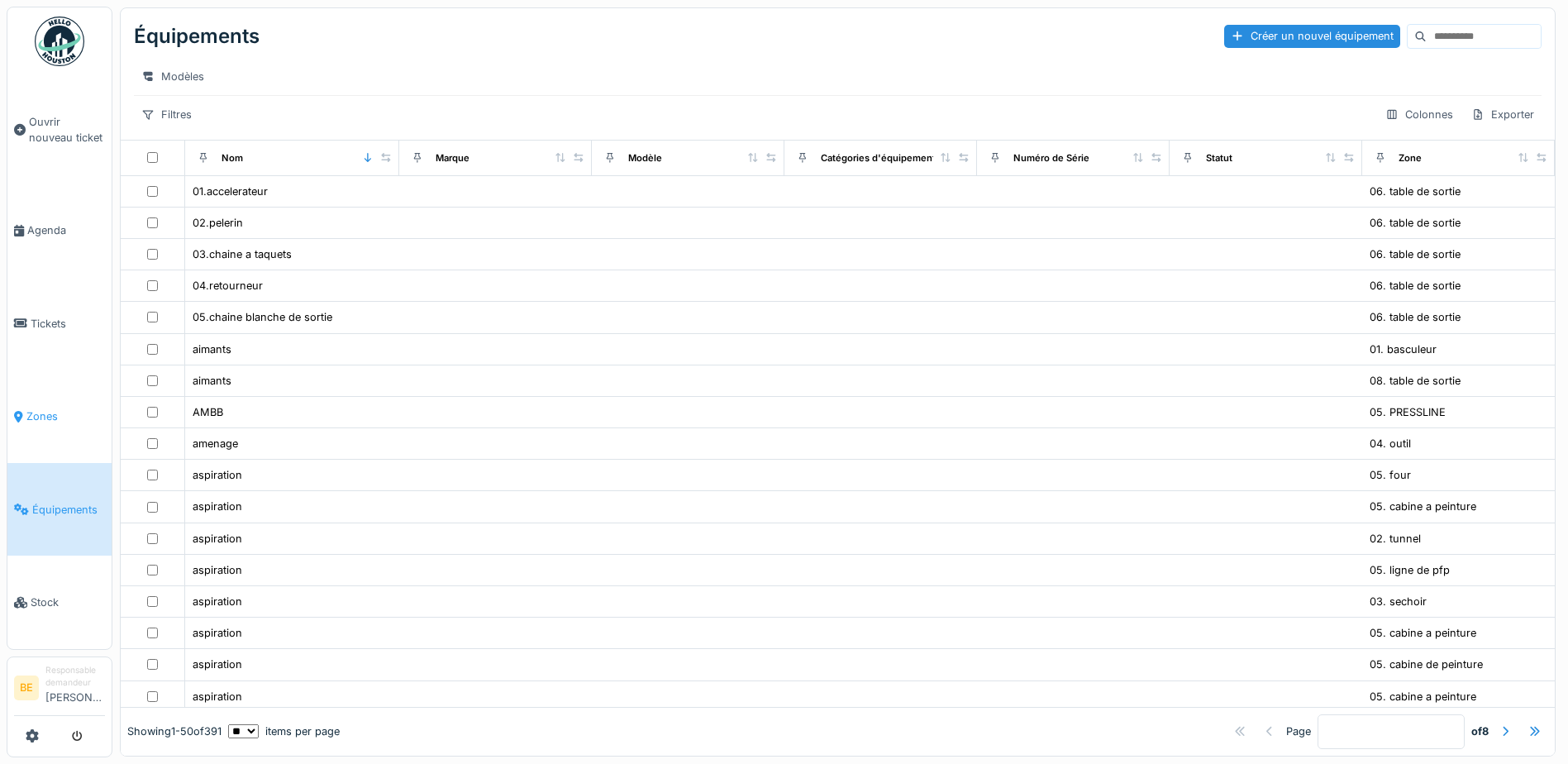
click at [45, 409] on span "Zones" at bounding box center [65, 417] width 78 height 16
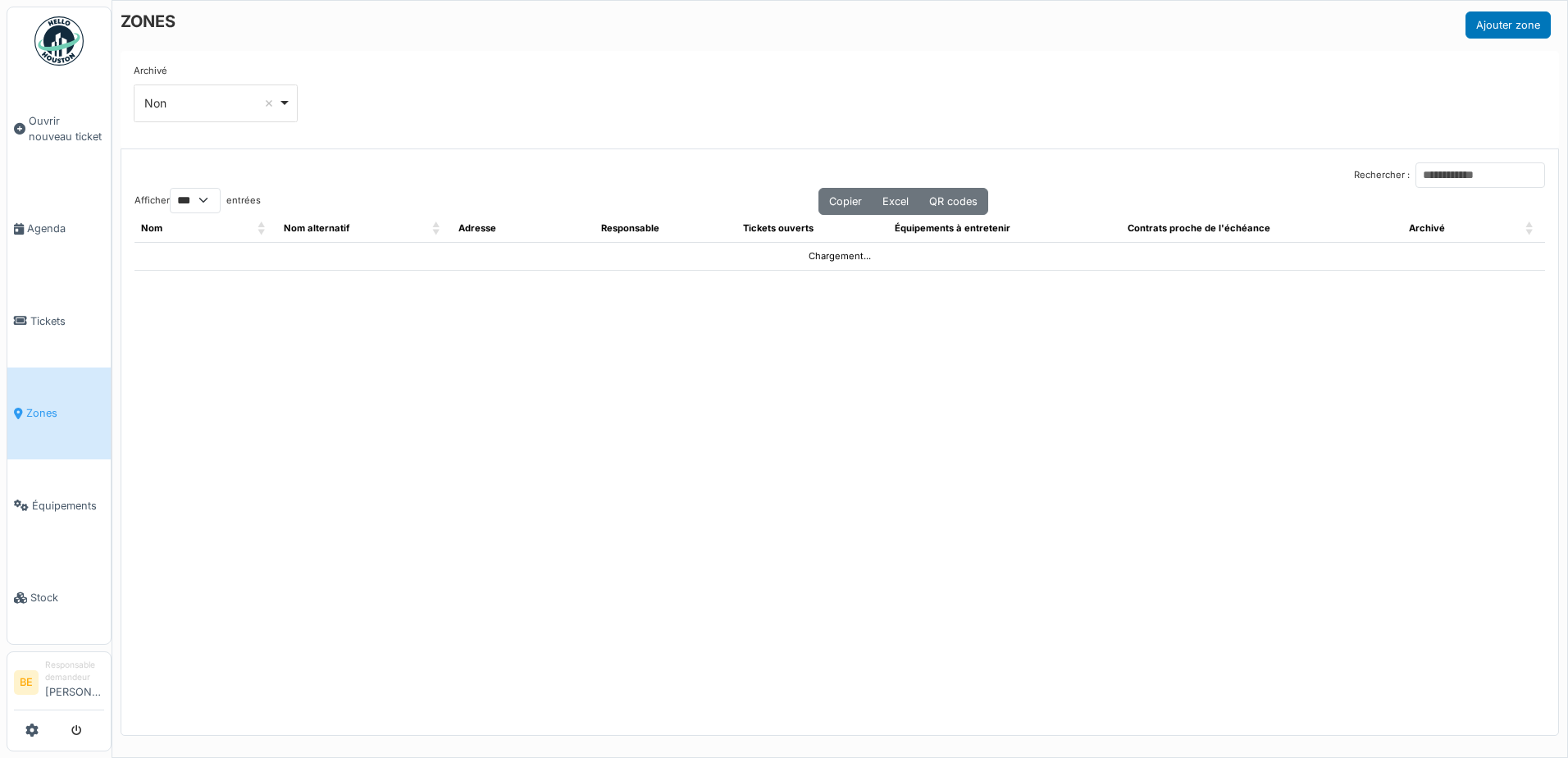
select select "***"
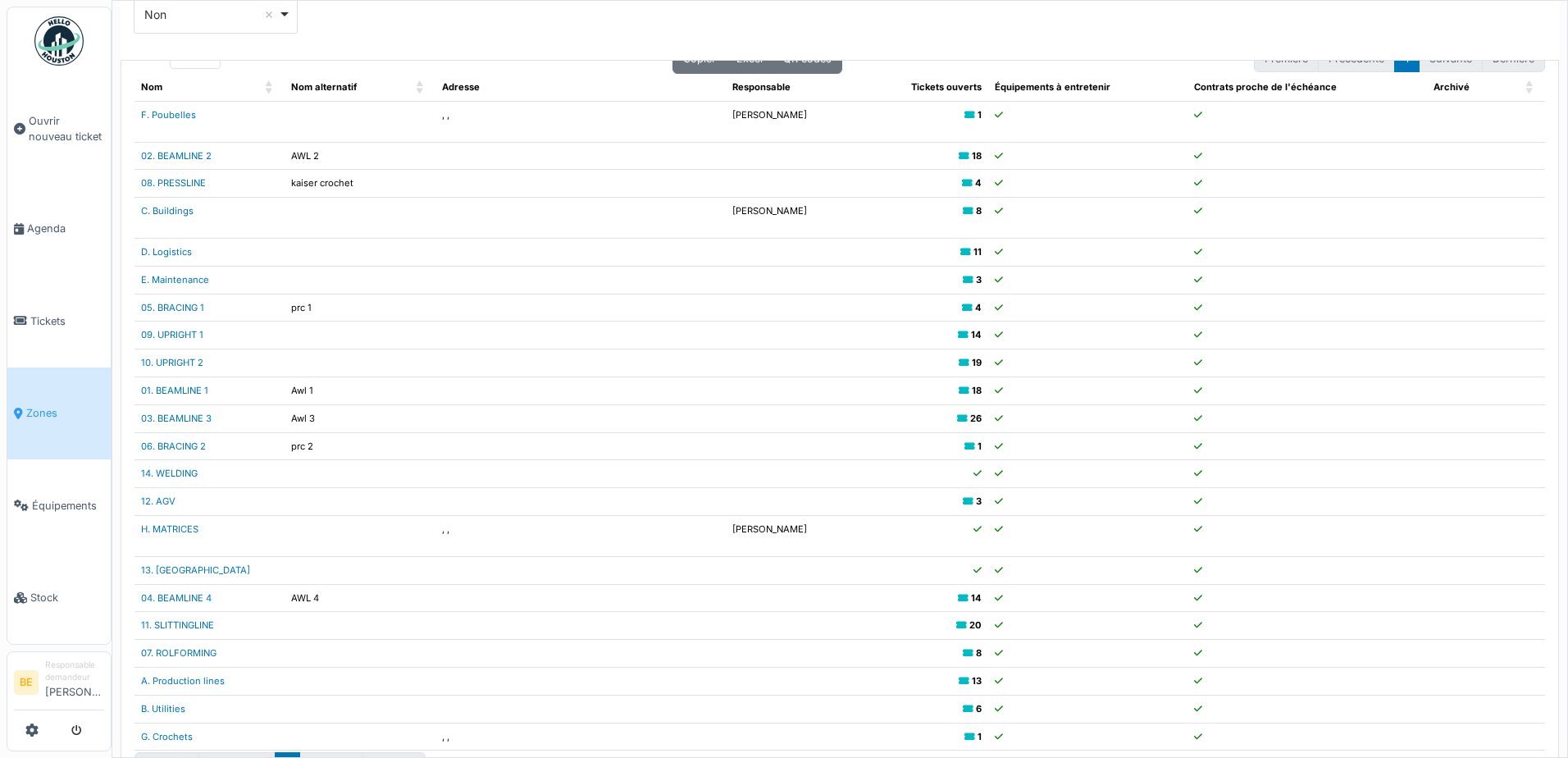
scroll to position [147, 0]
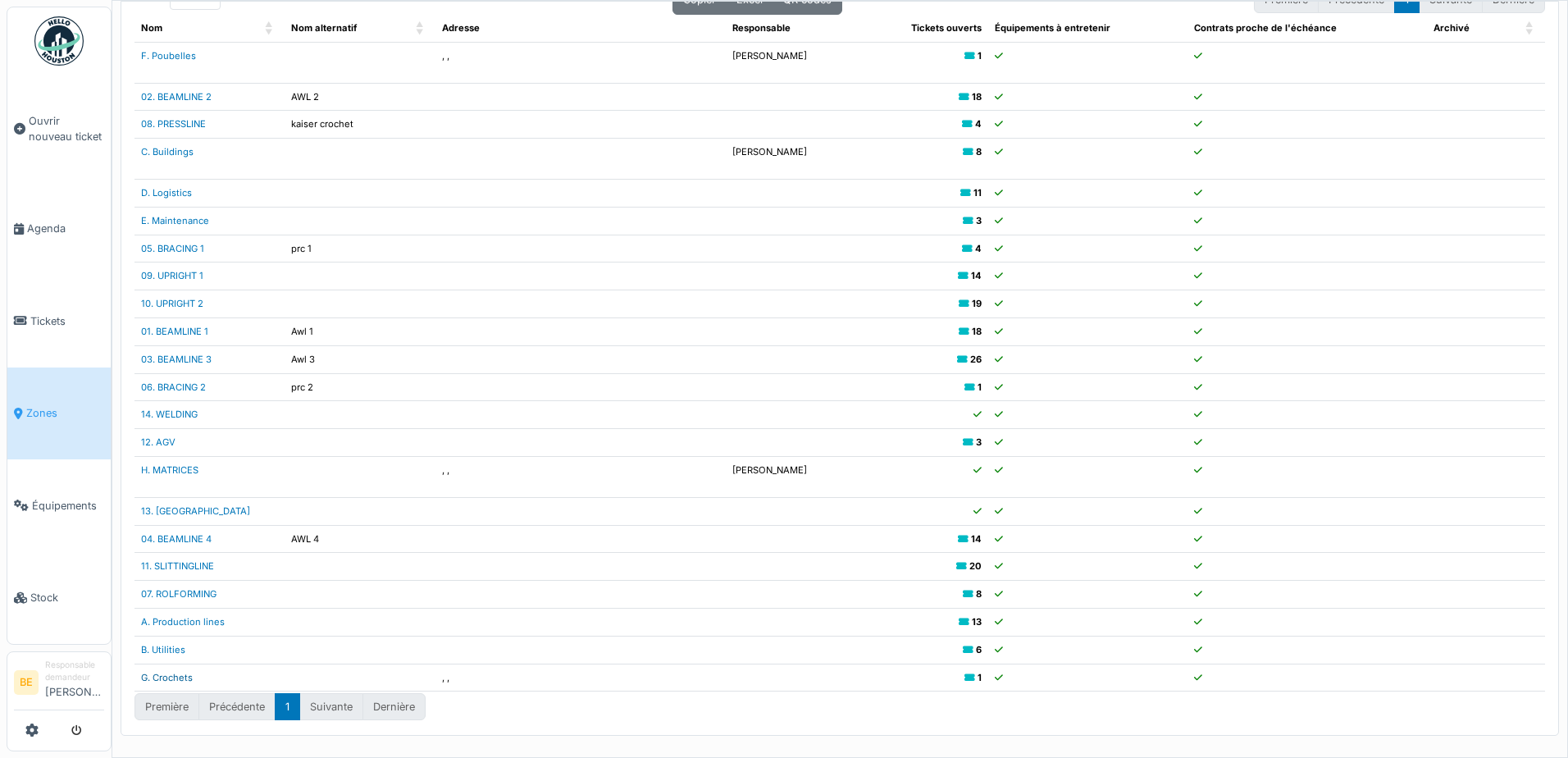
click at [169, 677] on link "G. Crochets" at bounding box center [167, 677] width 52 height 11
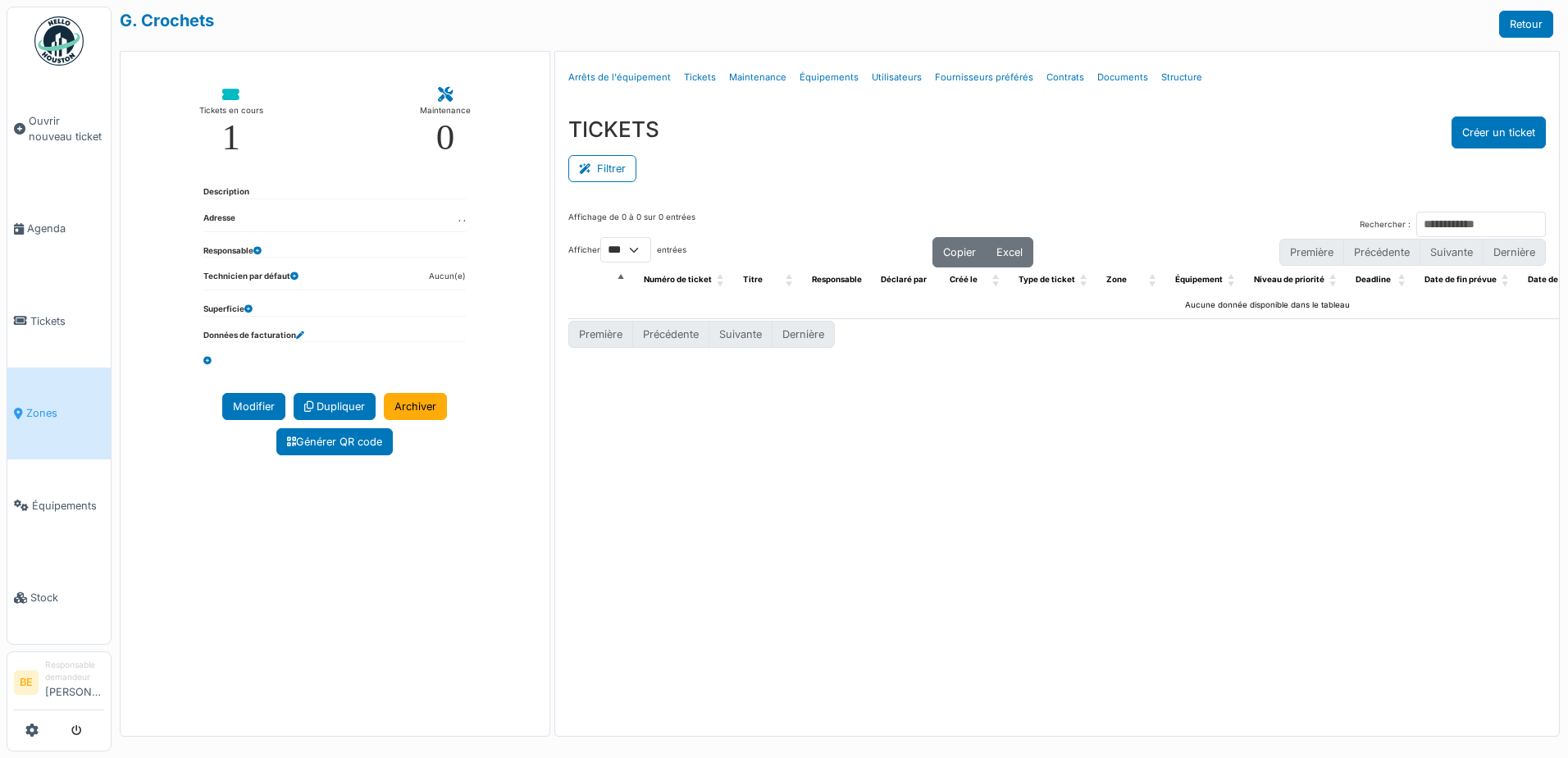
select select "***"
click at [1165, 75] on link "Structure" at bounding box center [1181, 78] width 54 height 39
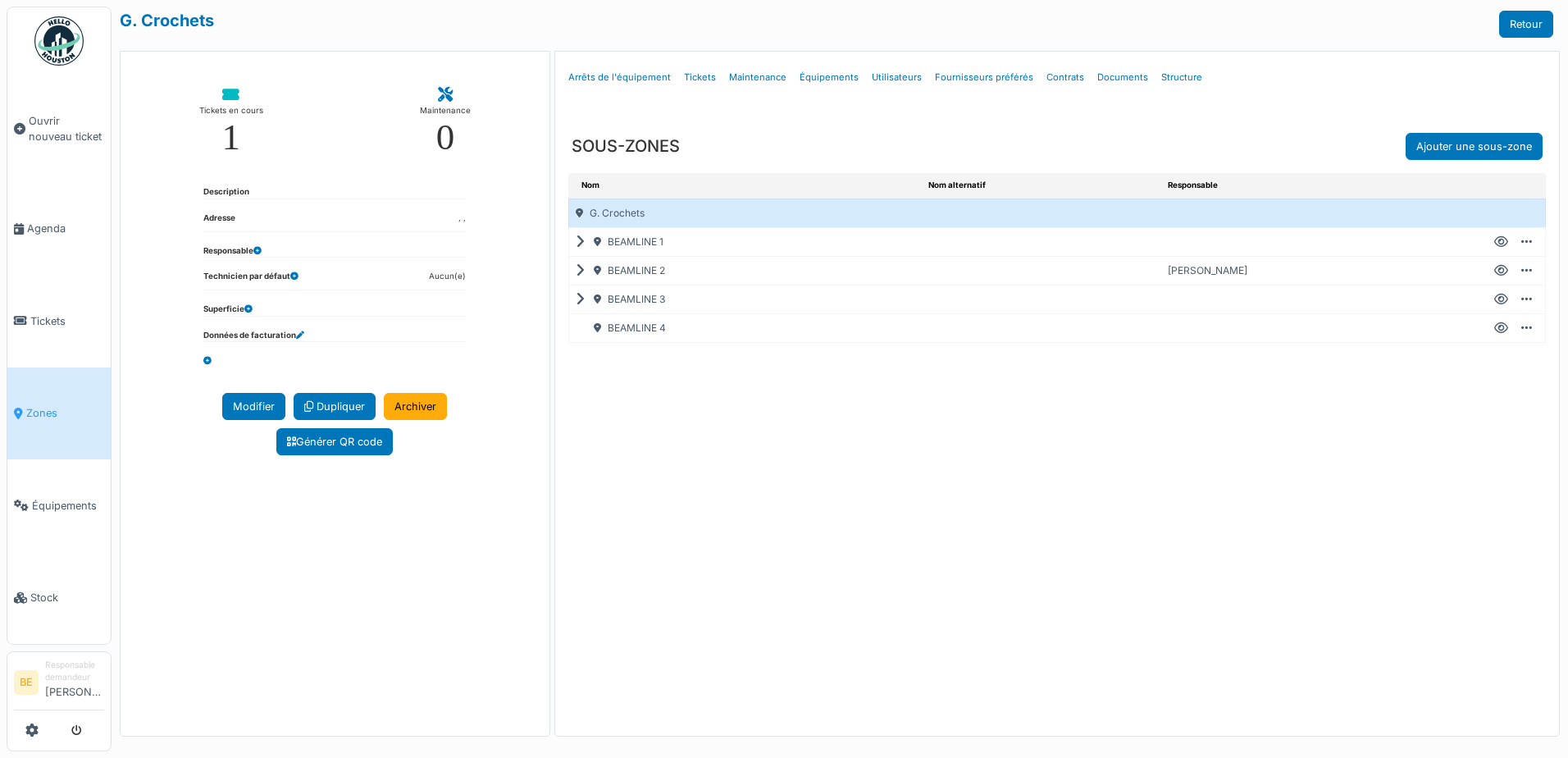
click at [620, 239] on div "BEAMLINE 1" at bounding box center [746, 242] width 353 height 28
click at [576, 242] on icon at bounding box center [584, 242] width 15 height 1
click at [645, 272] on div "Crochets" at bounding box center [765, 270] width 352 height 28
click at [1500, 270] on icon at bounding box center [1502, 270] width 14 height 1
click at [579, 301] on icon at bounding box center [584, 300] width 15 height 1
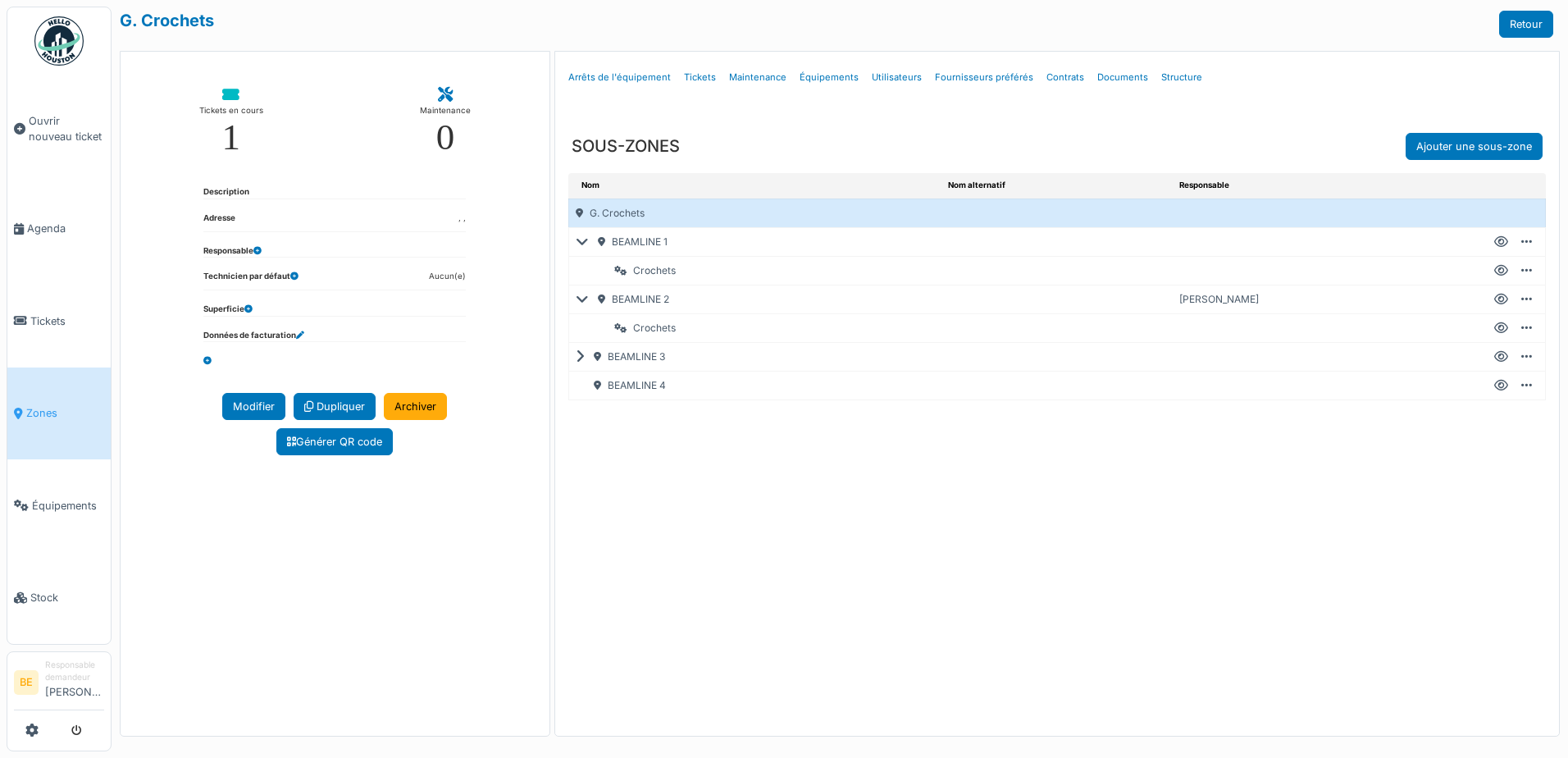
click at [673, 328] on div "Crochets" at bounding box center [765, 328] width 352 height 28
click at [1499, 328] on icon at bounding box center [1502, 328] width 14 height 1
click at [579, 357] on icon at bounding box center [584, 357] width 15 height 1
click at [1506, 386] on icon at bounding box center [1502, 386] width 14 height 1
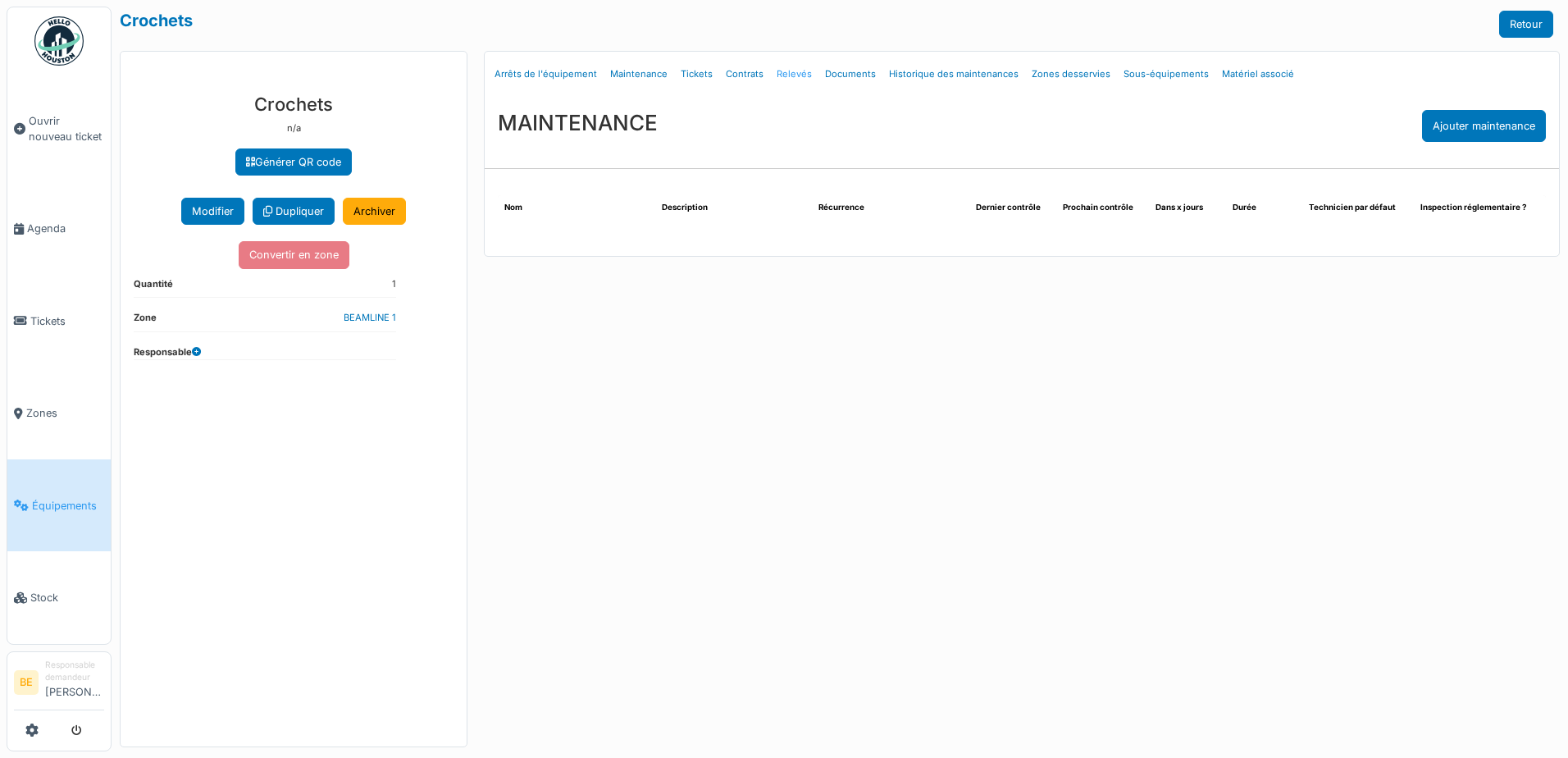
click at [784, 75] on link "Relevés" at bounding box center [794, 74] width 48 height 39
click at [786, 76] on link "Relevés" at bounding box center [794, 74] width 48 height 39
click at [784, 77] on link "Relevés" at bounding box center [794, 74] width 48 height 39
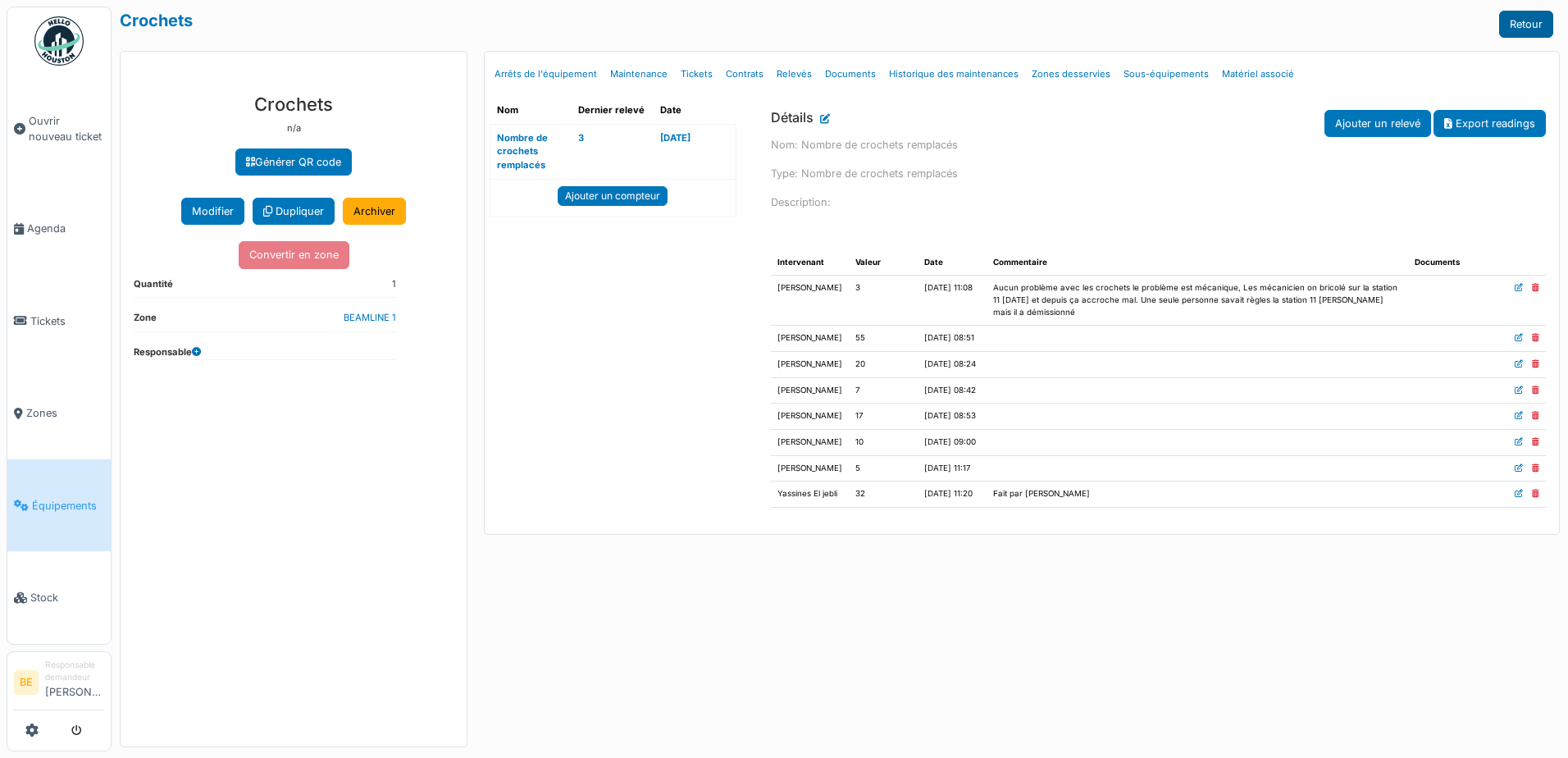
click at [1514, 24] on link "Retour" at bounding box center [1526, 23] width 54 height 27
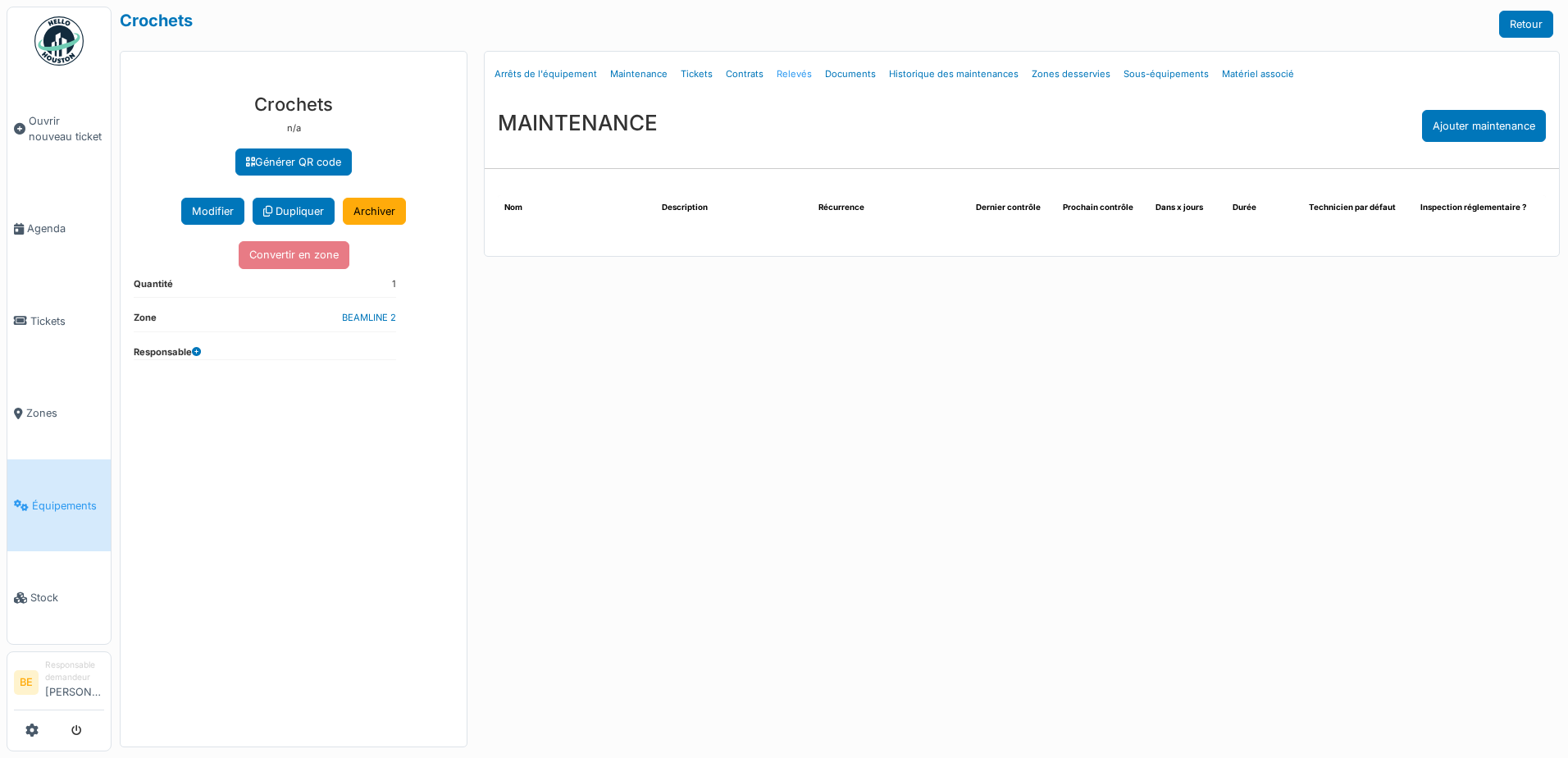
click at [772, 71] on link "Relevés" at bounding box center [794, 74] width 48 height 39
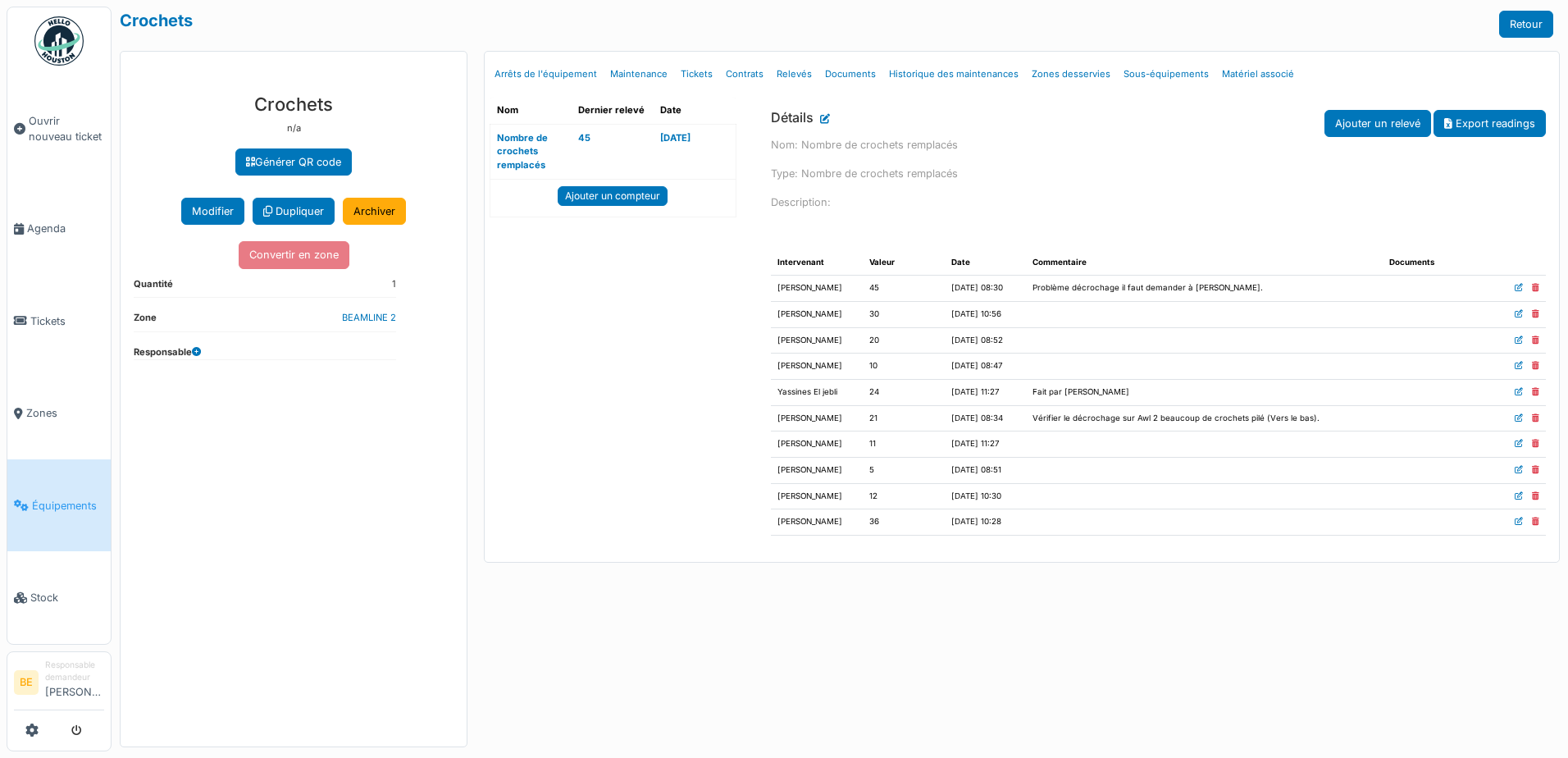
click at [226, 319] on dl "Zone BEAMLINE 2" at bounding box center [264, 321] width 263 height 22
click at [366, 319] on link "BEAMLINE 2" at bounding box center [369, 317] width 54 height 11
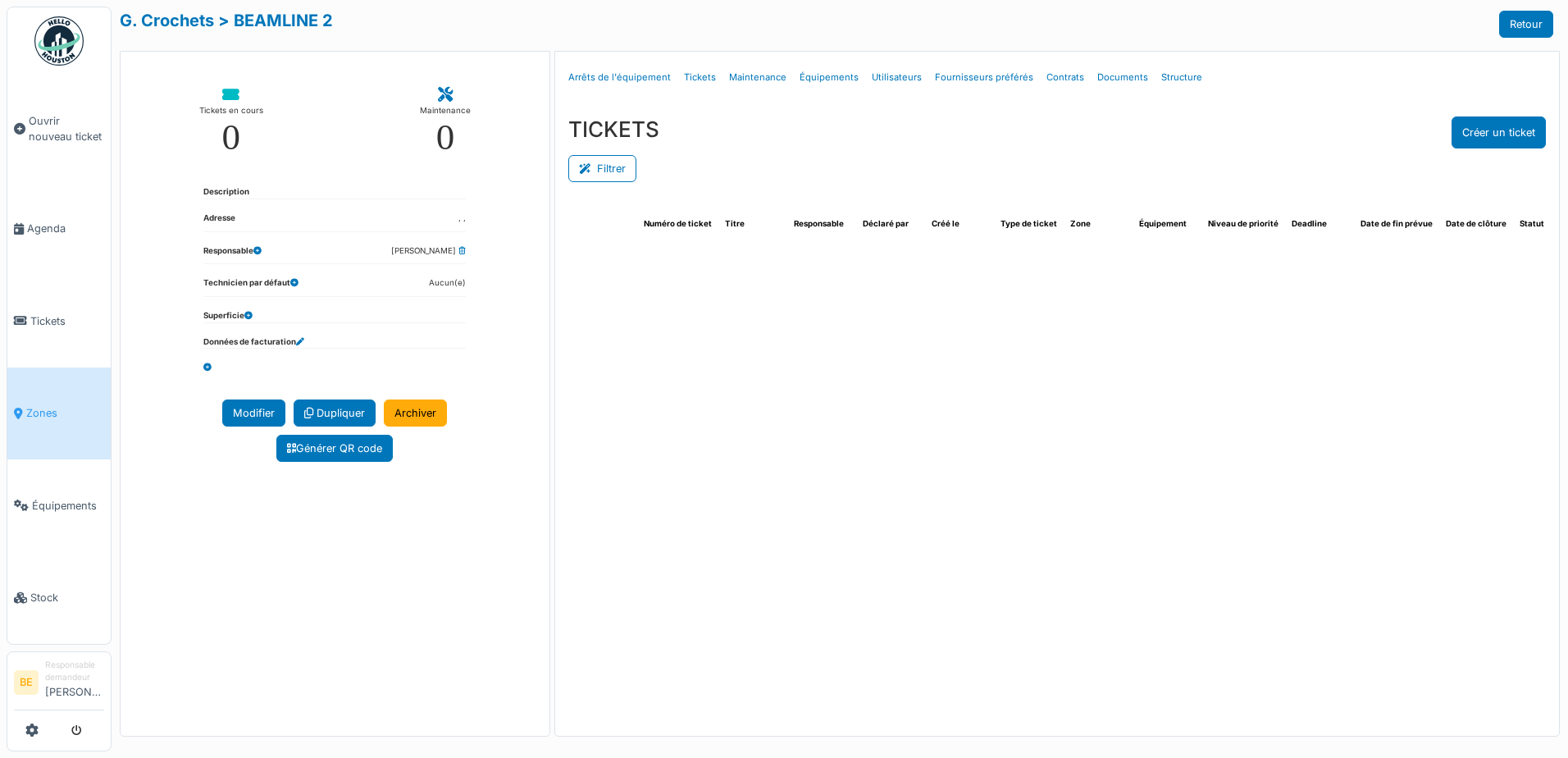
select select "***"
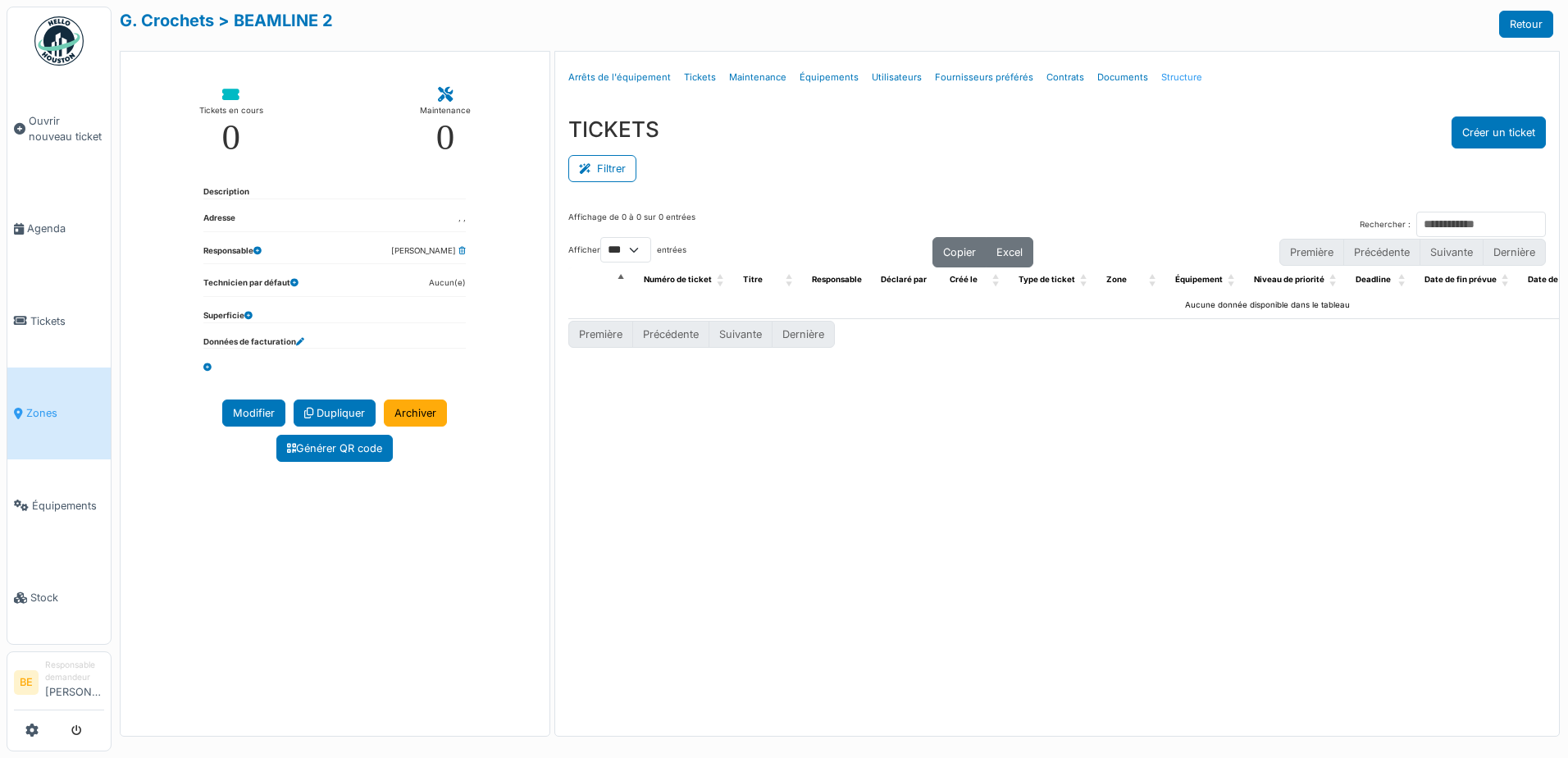
click at [1166, 76] on link "Structure" at bounding box center [1181, 78] width 54 height 39
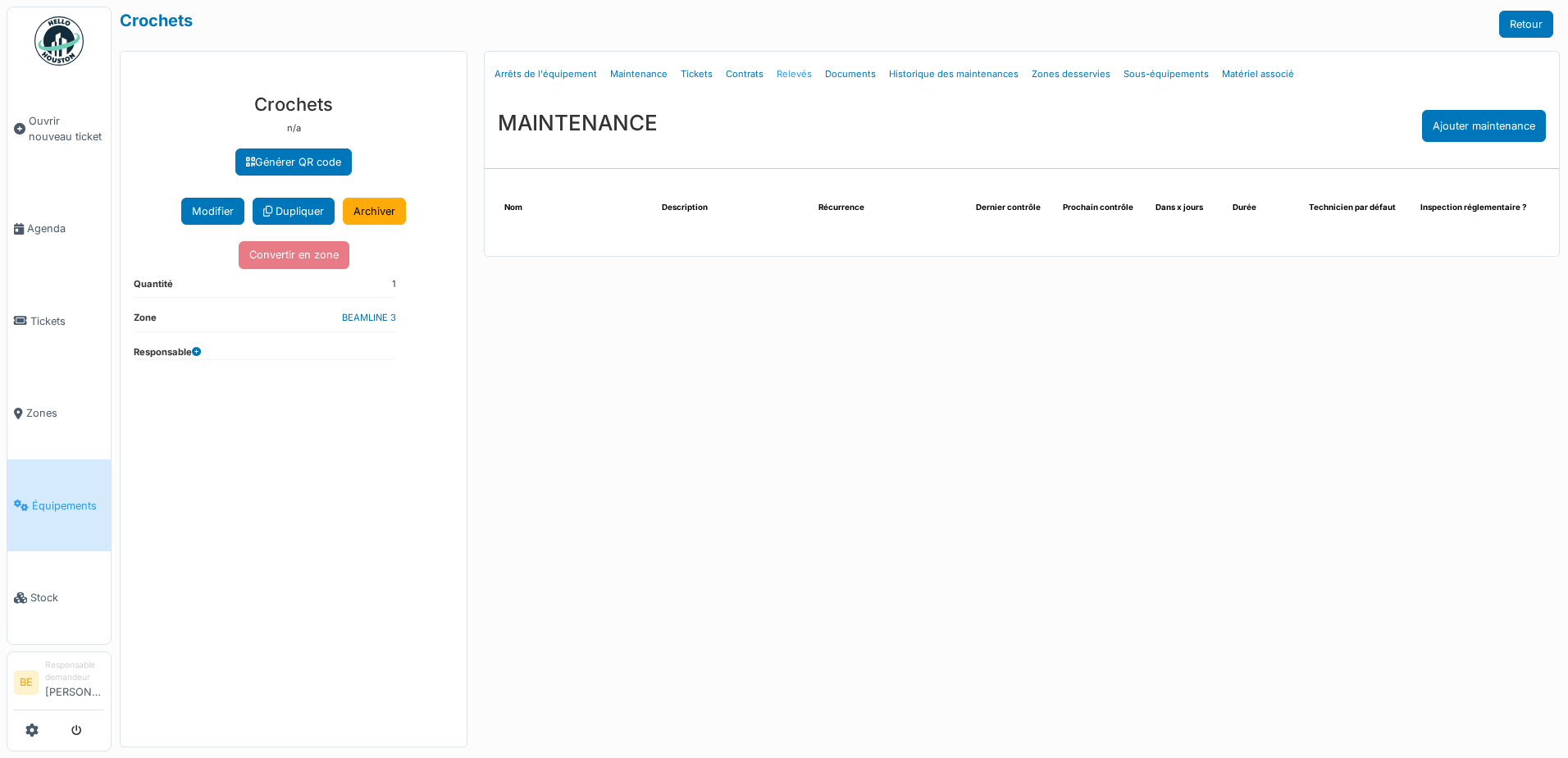
click at [774, 72] on link "Relevés" at bounding box center [794, 74] width 48 height 39
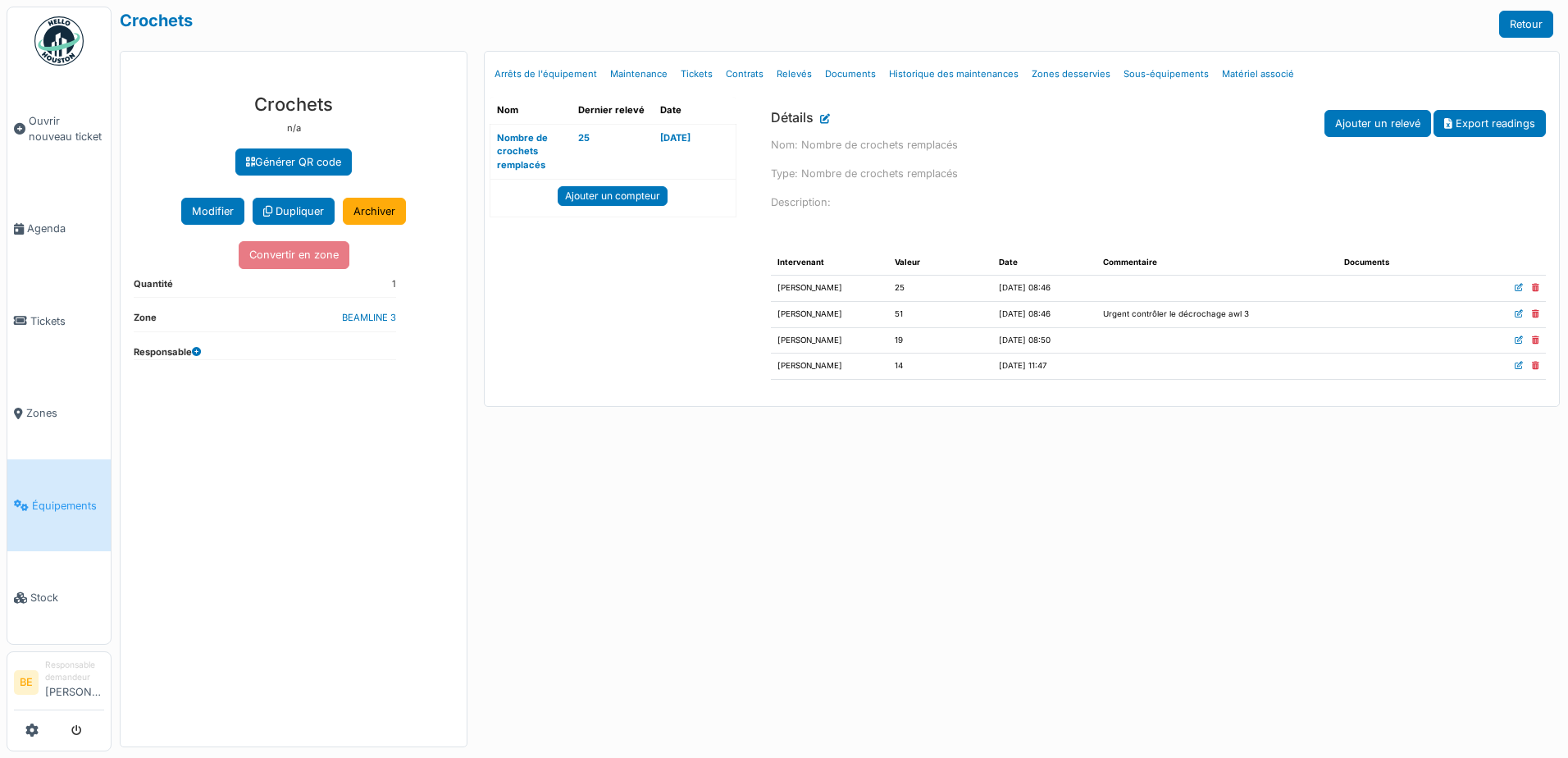
click at [918, 670] on div "Menu [GEOGRAPHIC_DATA] Arrêts de l'équipement Maintenance Tickets Contrats Rele…" at bounding box center [1021, 399] width 1093 height 697
